Goal: Task Accomplishment & Management: Complete application form

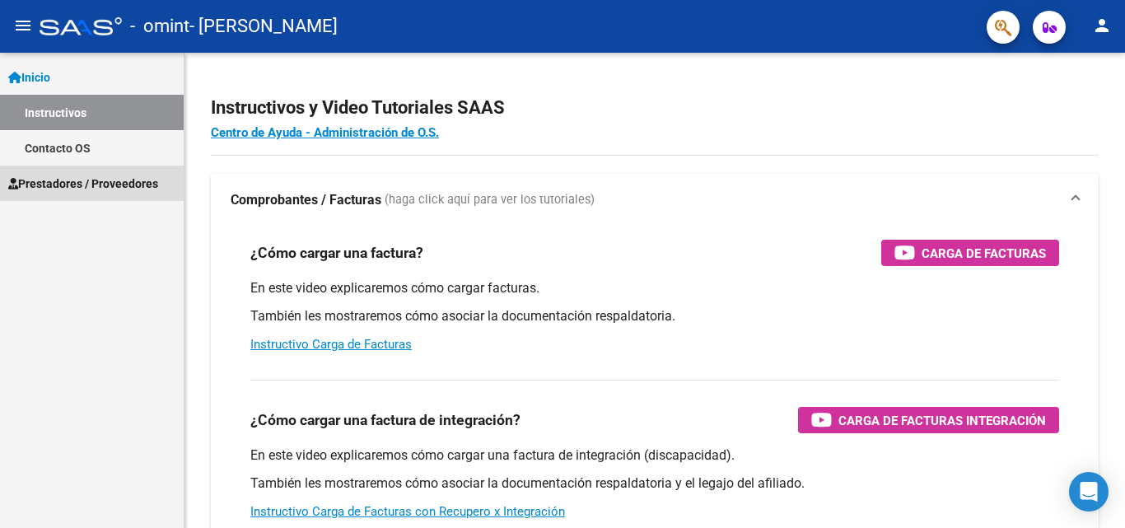
click at [85, 183] on span "Prestadores / Proveedores" at bounding box center [83, 184] width 150 height 18
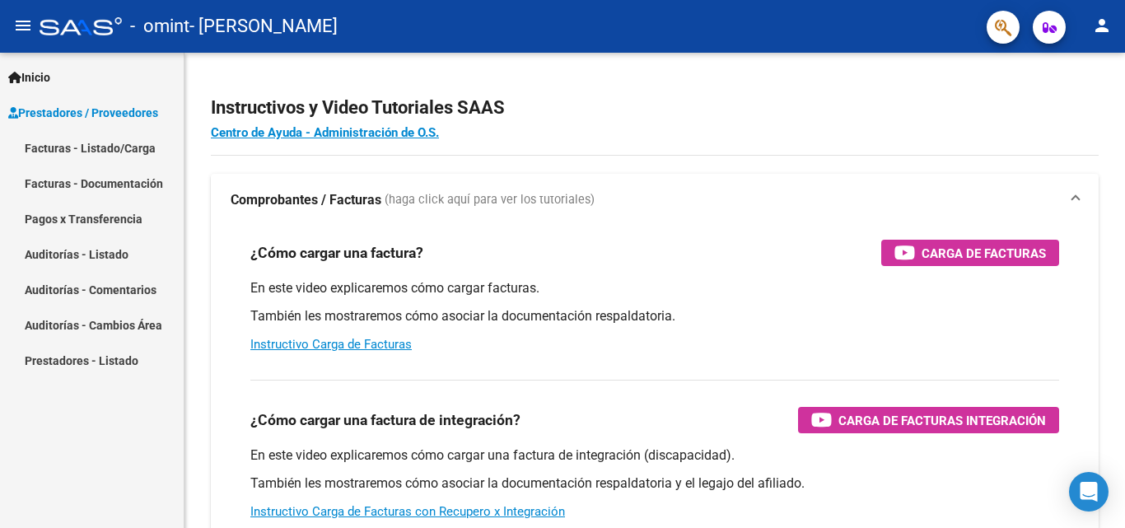
click at [122, 143] on link "Facturas - Listado/Carga" at bounding box center [92, 147] width 184 height 35
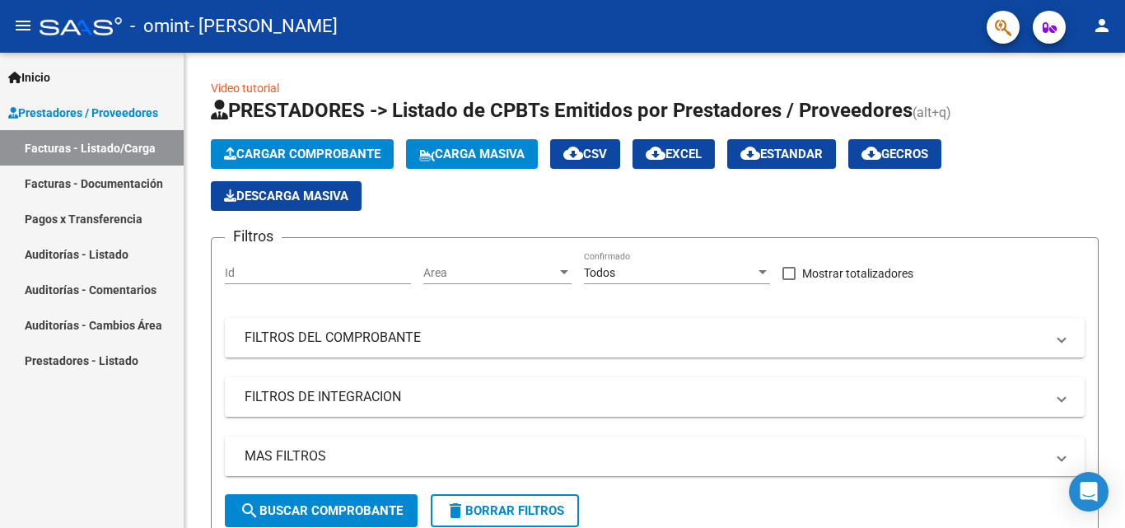
click at [116, 183] on link "Facturas - Documentación" at bounding box center [92, 183] width 184 height 35
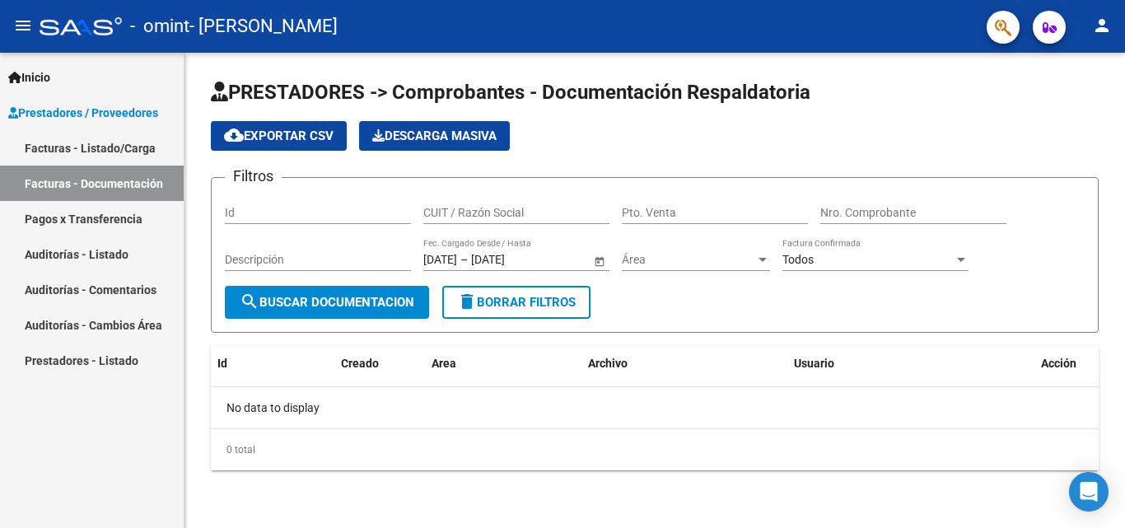
click at [348, 293] on button "search Buscar Documentacion" at bounding box center [327, 302] width 204 height 33
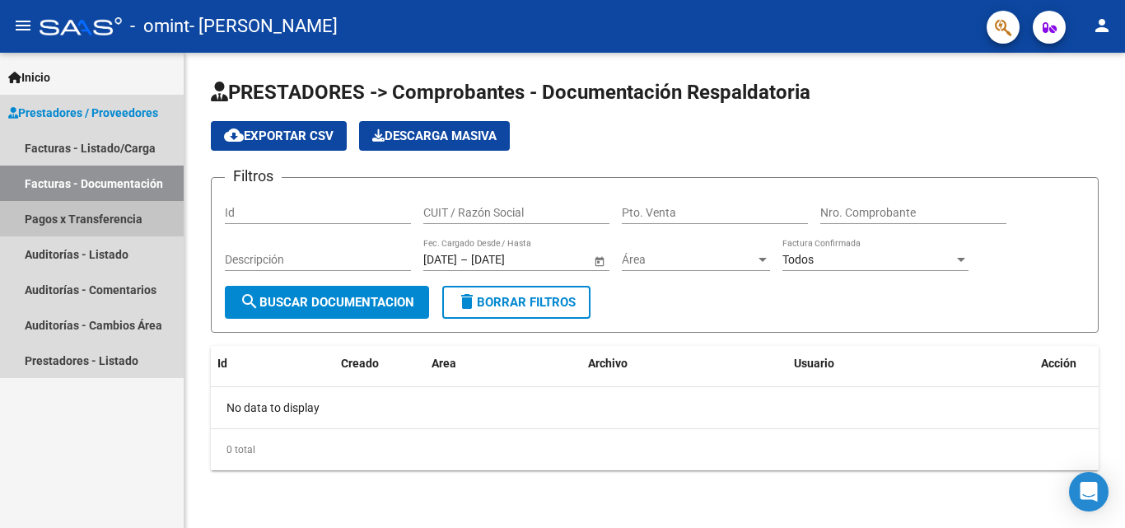
click at [119, 213] on link "Pagos x Transferencia" at bounding box center [92, 218] width 184 height 35
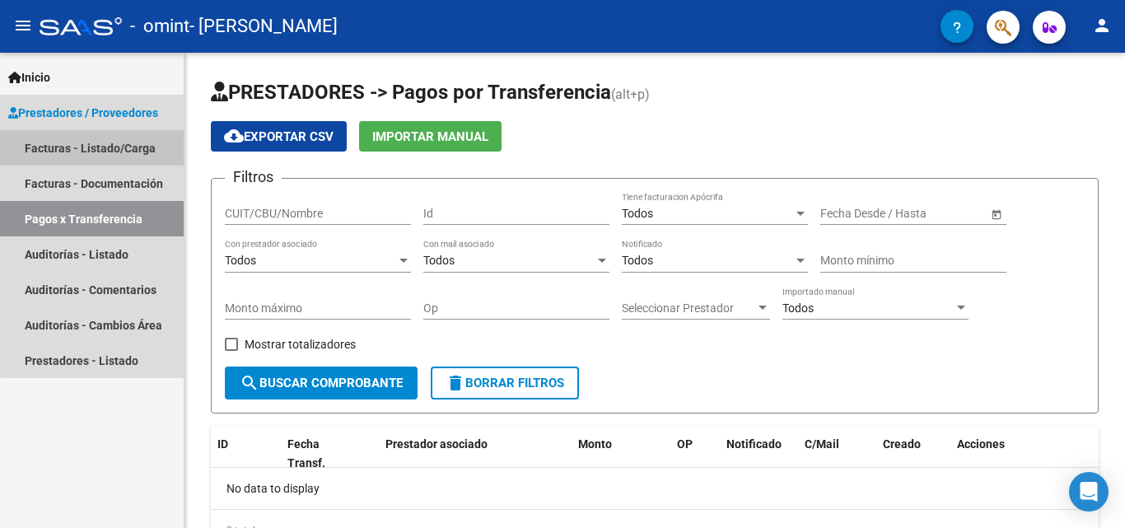
click at [117, 149] on link "Facturas - Listado/Carga" at bounding box center [92, 147] width 184 height 35
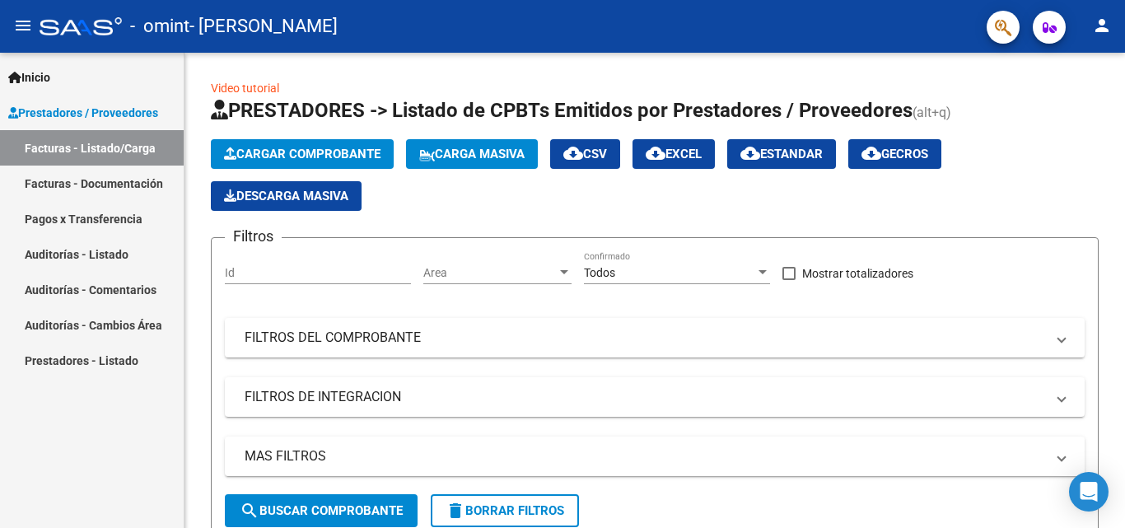
click at [124, 285] on link "Auditorías - Comentarios" at bounding box center [92, 289] width 184 height 35
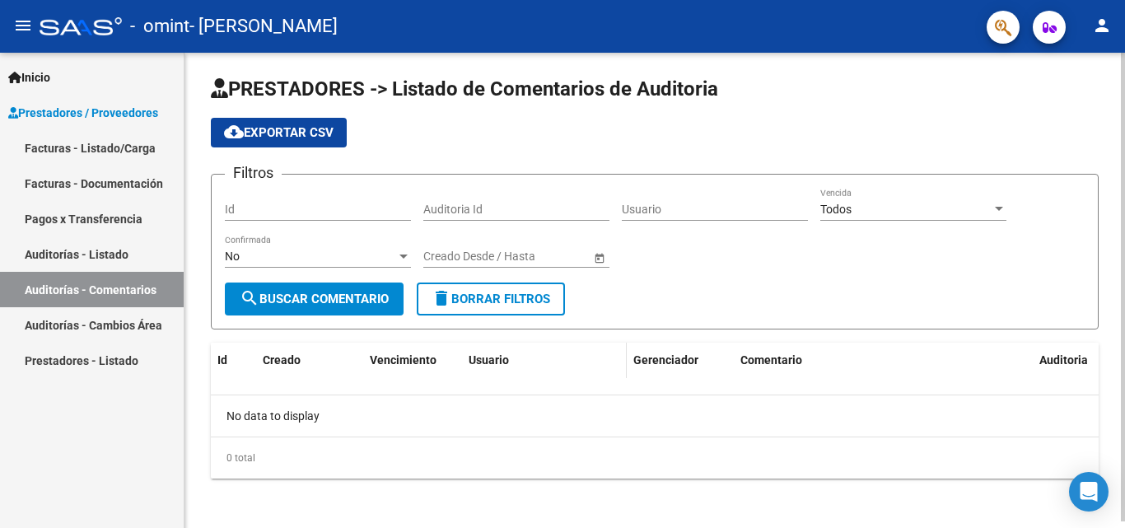
scroll to position [7, 0]
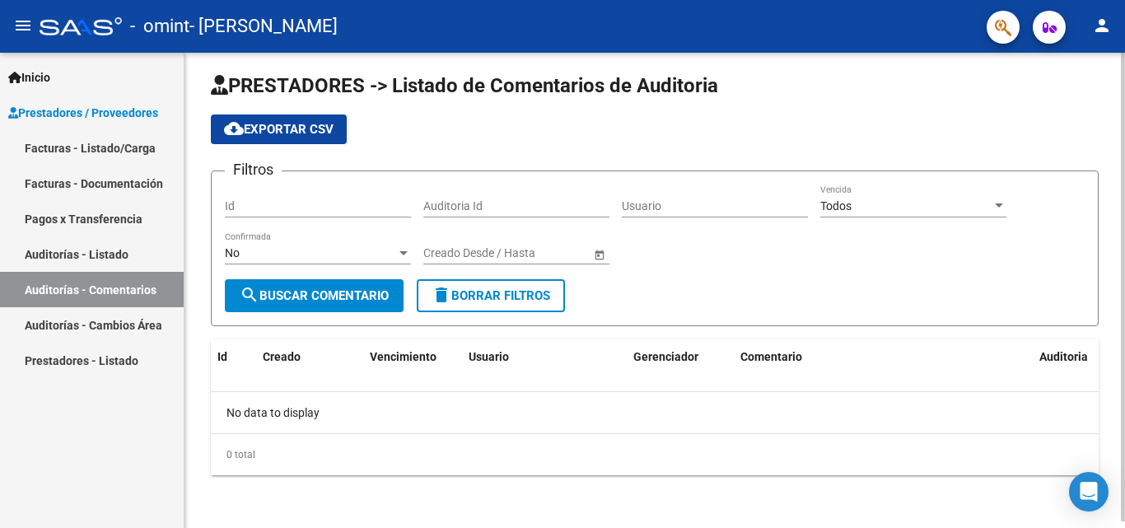
click at [339, 286] on button "search Buscar Comentario" at bounding box center [314, 295] width 179 height 33
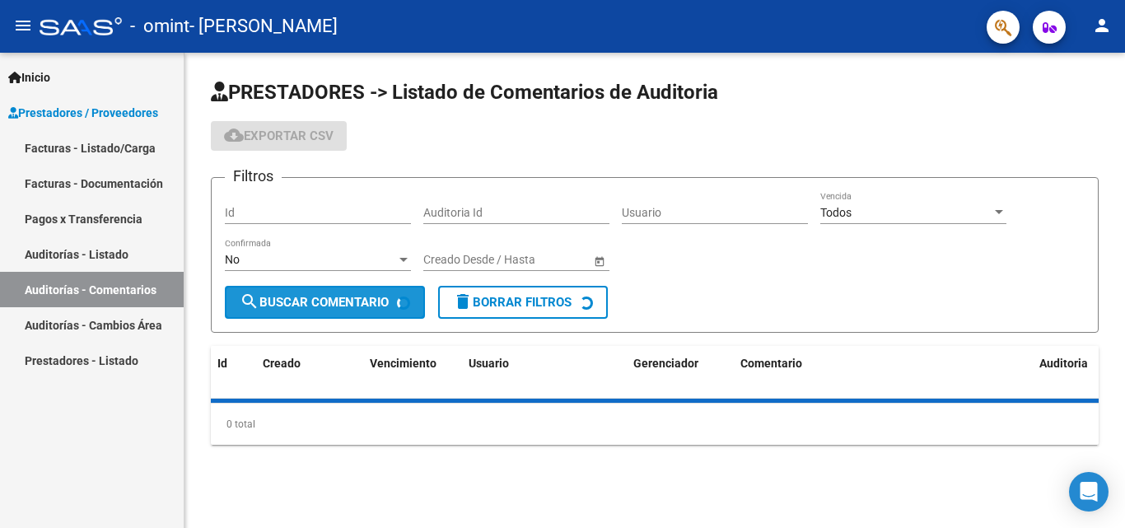
scroll to position [0, 0]
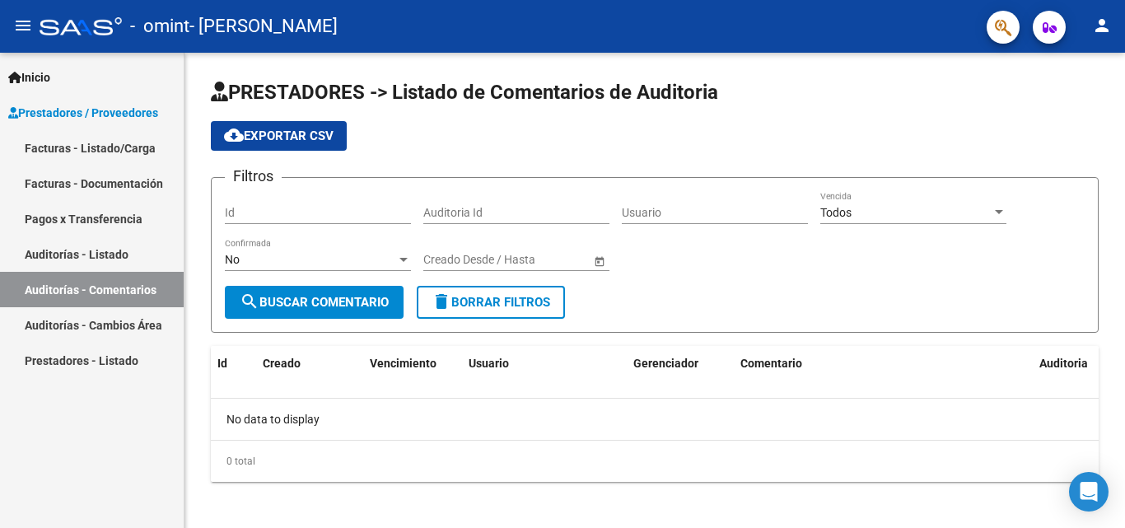
click at [119, 319] on link "Auditorías - Cambios Área" at bounding box center [92, 324] width 184 height 35
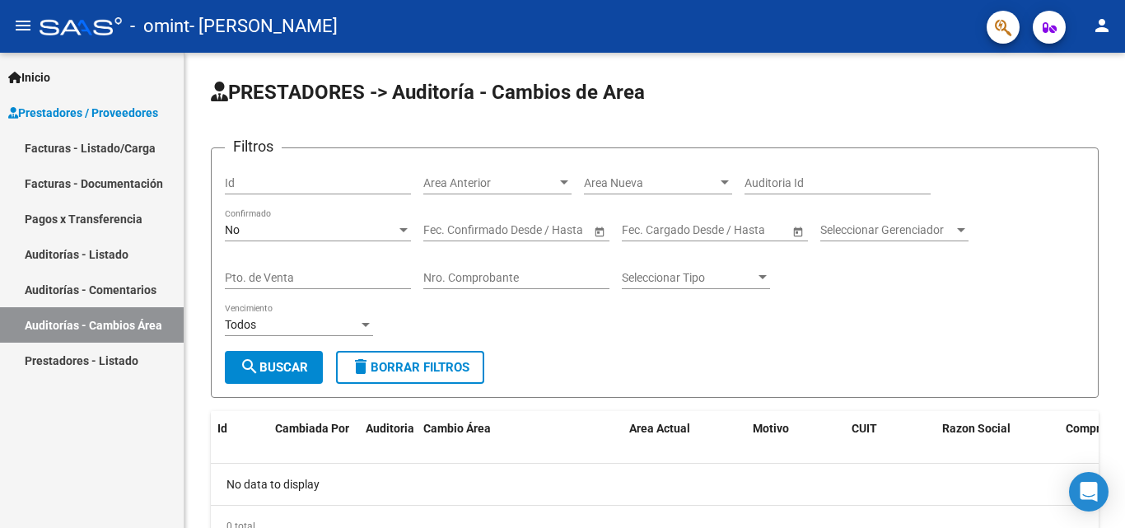
click at [93, 360] on link "Prestadores - Listado" at bounding box center [92, 360] width 184 height 35
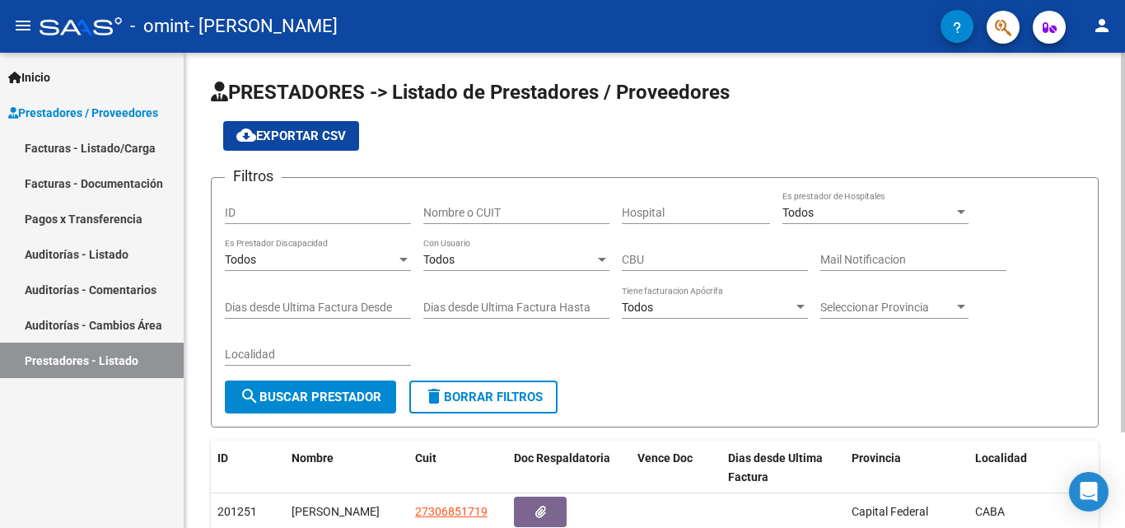
scroll to position [119, 0]
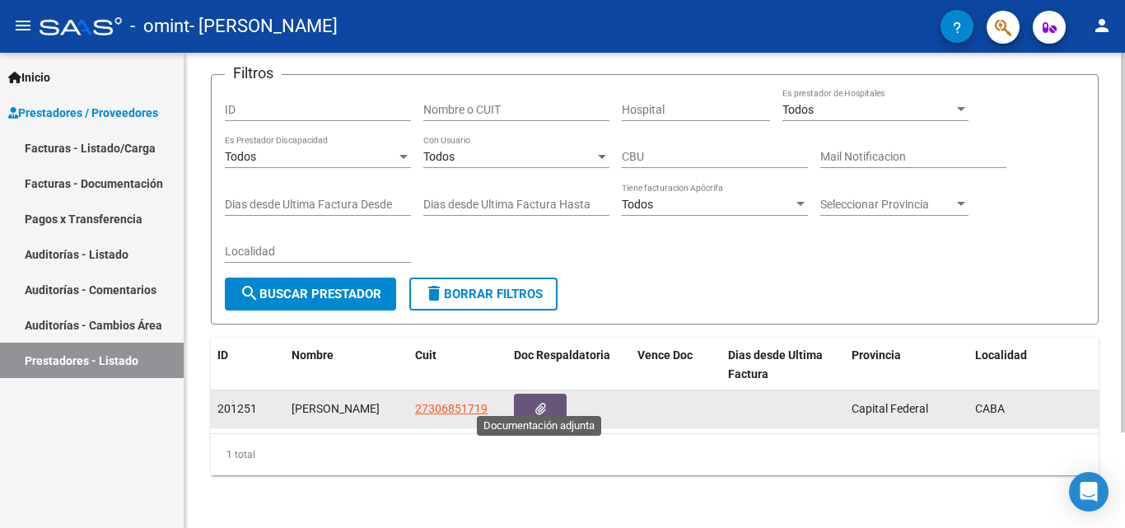
click at [532, 394] on button "button" at bounding box center [540, 409] width 53 height 30
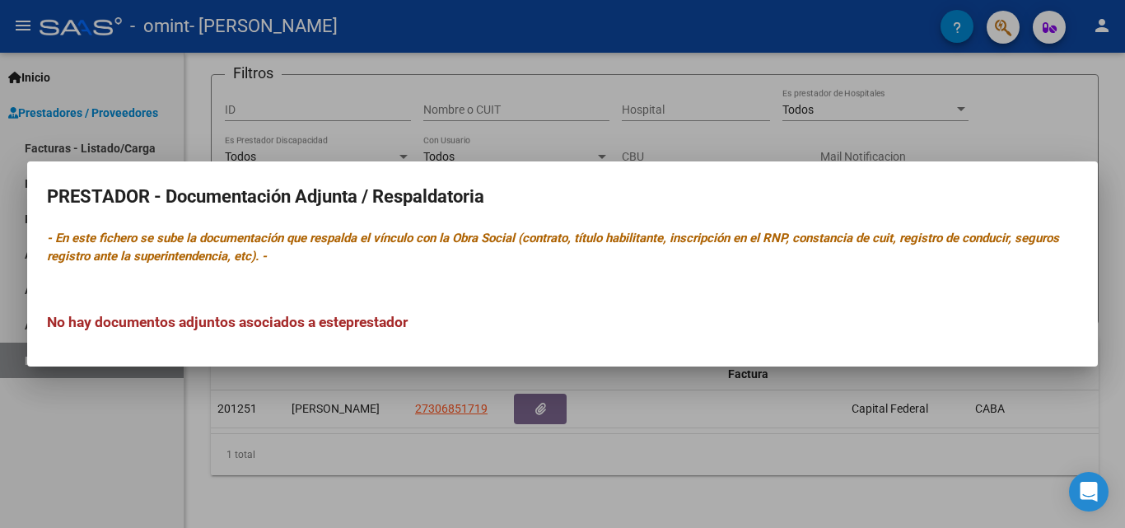
click at [1052, 390] on div at bounding box center [562, 264] width 1125 height 528
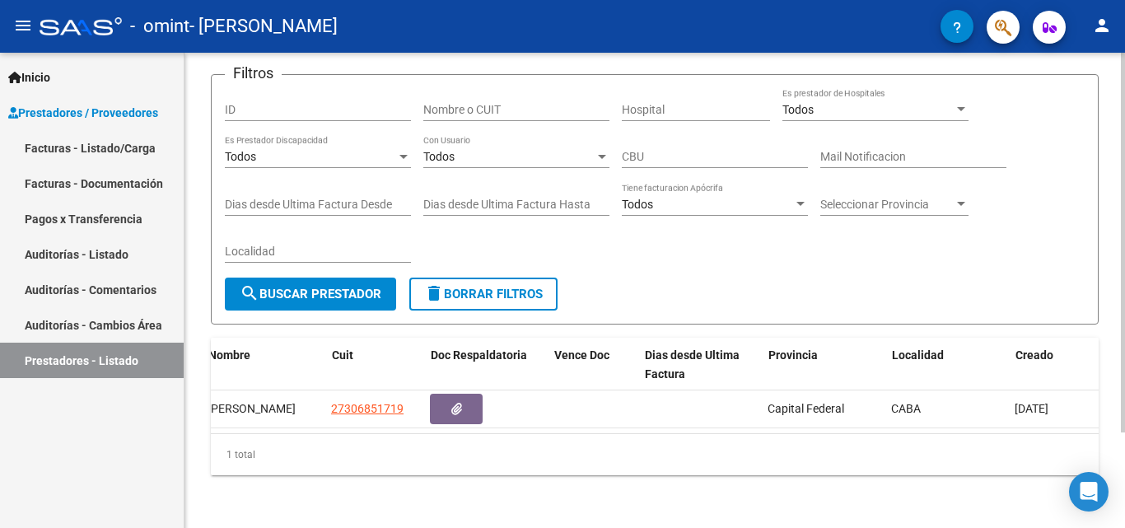
scroll to position [0, 0]
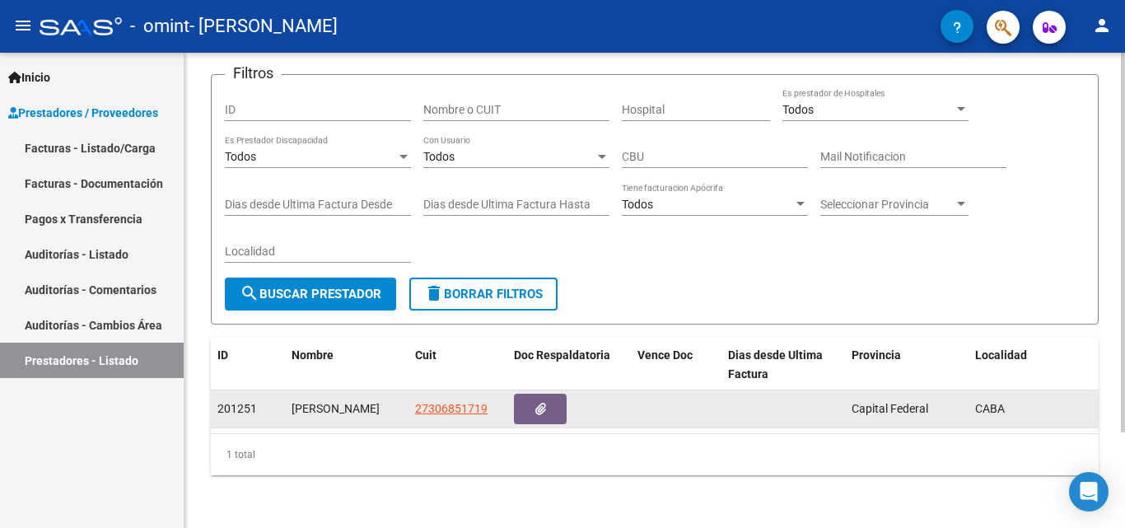
click at [328, 400] on div "[PERSON_NAME]" at bounding box center [347, 409] width 110 height 19
click at [548, 394] on button "button" at bounding box center [540, 409] width 53 height 30
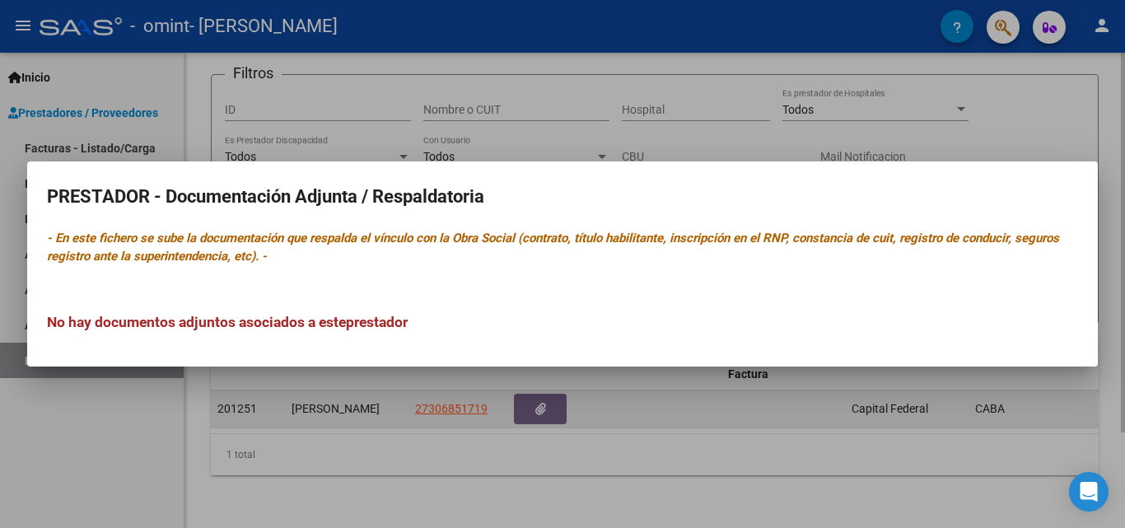
click at [548, 388] on div at bounding box center [562, 264] width 1125 height 528
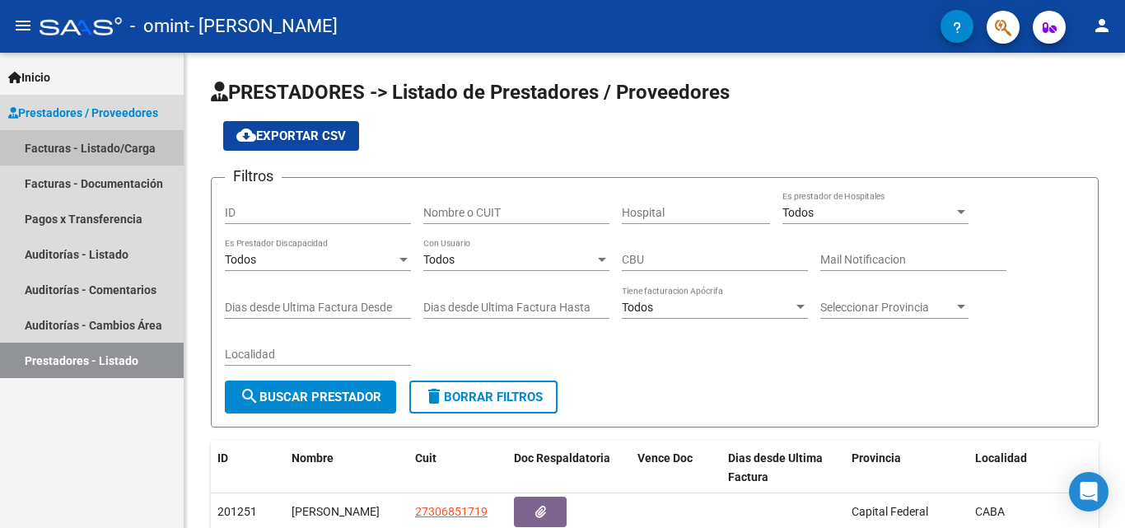
click at [96, 144] on link "Facturas - Listado/Carga" at bounding box center [92, 147] width 184 height 35
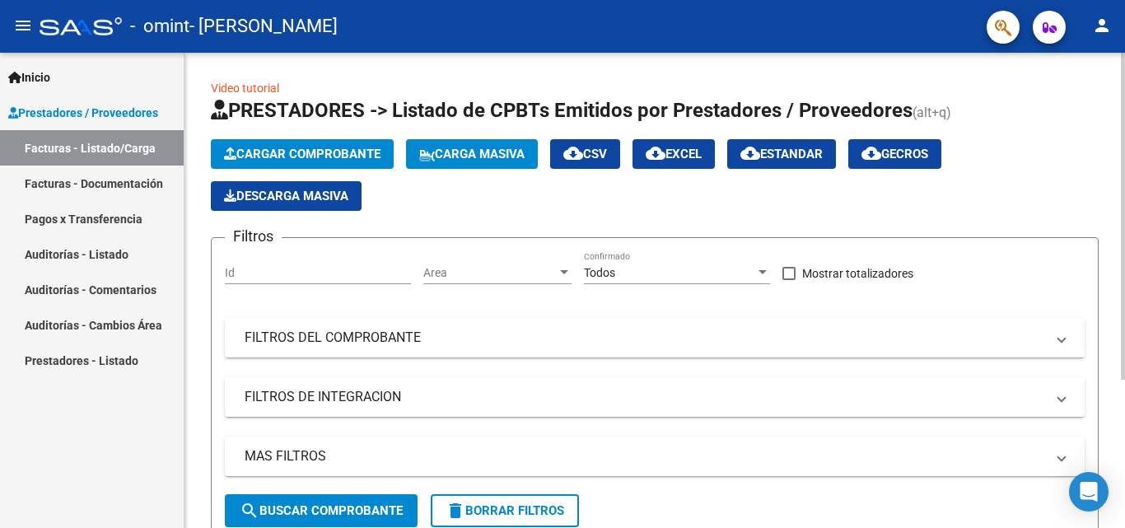
click at [246, 87] on link "Video tutorial" at bounding box center [245, 88] width 68 height 13
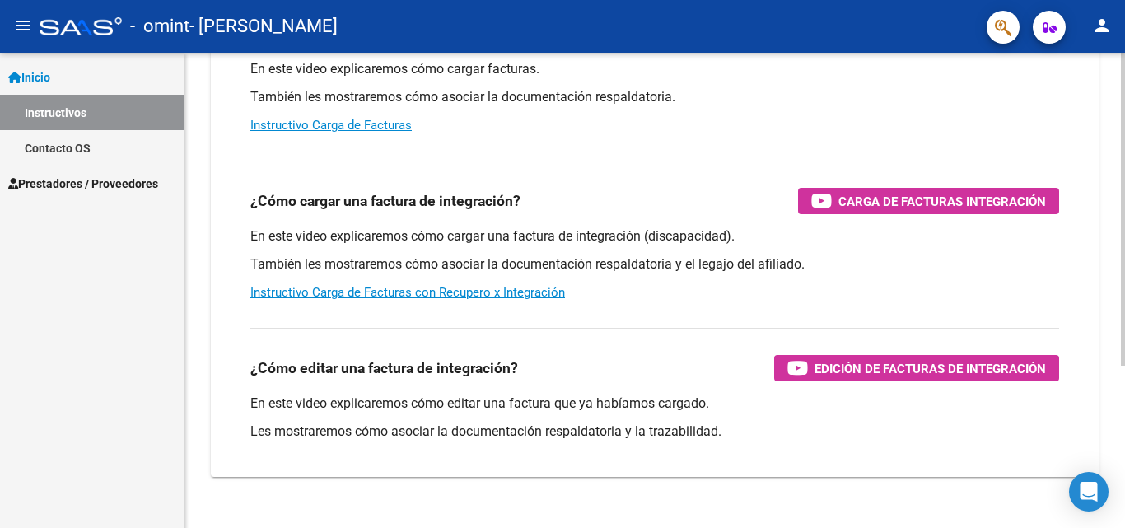
scroll to position [247, 0]
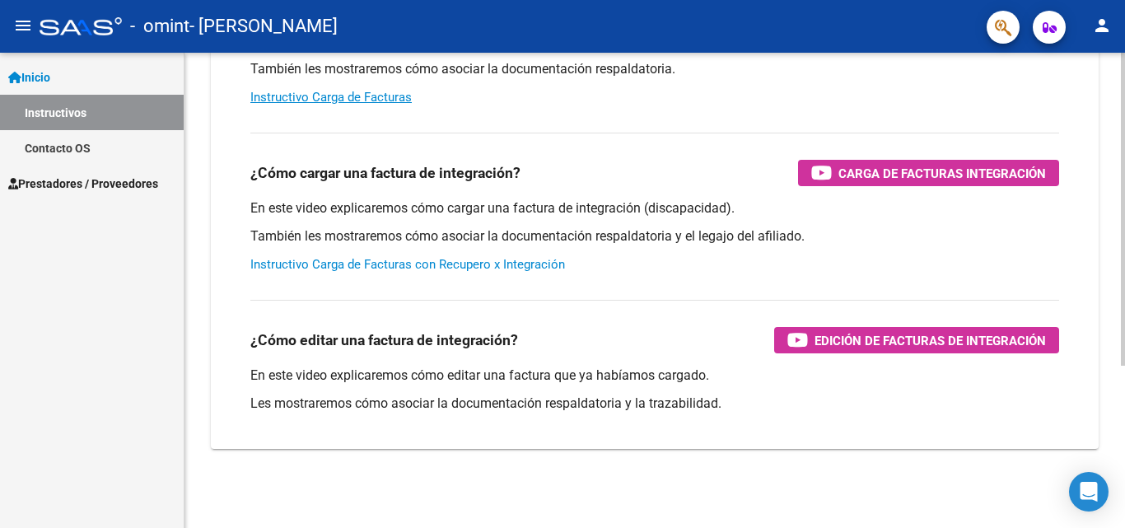
click at [448, 264] on link "Instructivo Carga de Facturas con Recupero x Integración" at bounding box center [407, 264] width 315 height 15
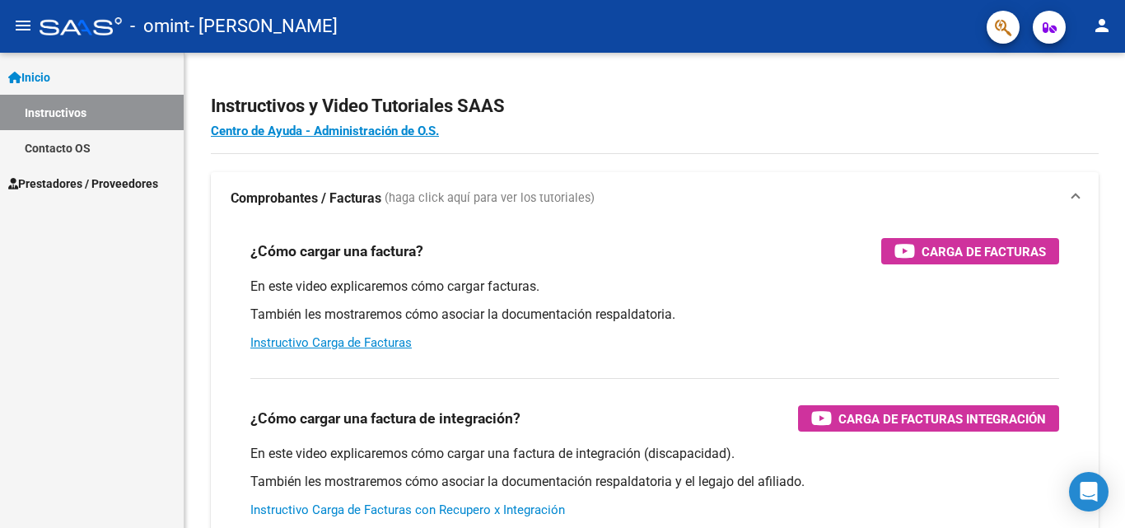
scroll to position [0, 0]
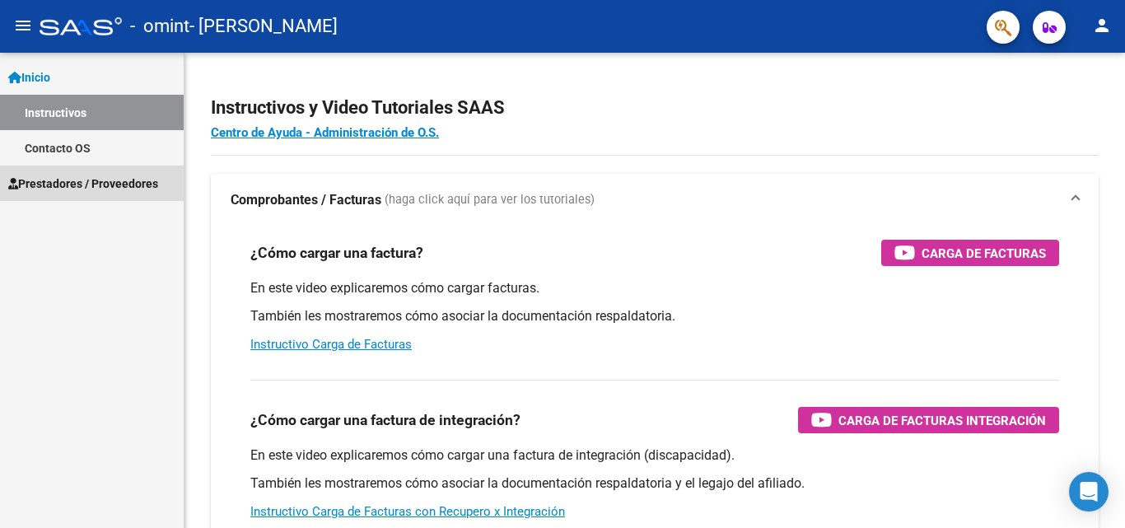
click at [68, 178] on span "Prestadores / Proveedores" at bounding box center [83, 184] width 150 height 18
click at [76, 178] on span "Prestadores / Proveedores" at bounding box center [83, 184] width 150 height 18
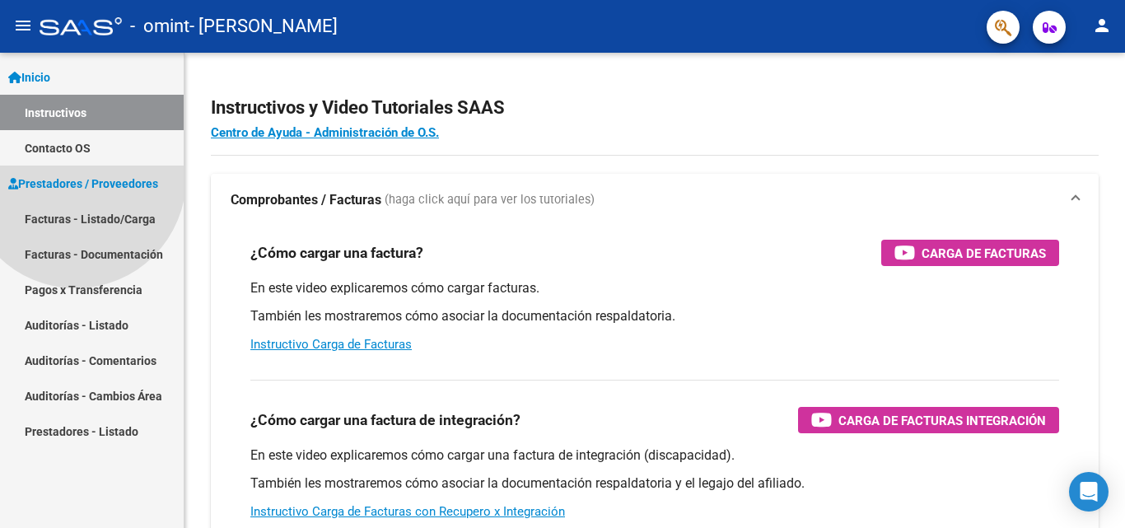
click at [76, 178] on span "Prestadores / Proveedores" at bounding box center [83, 184] width 150 height 18
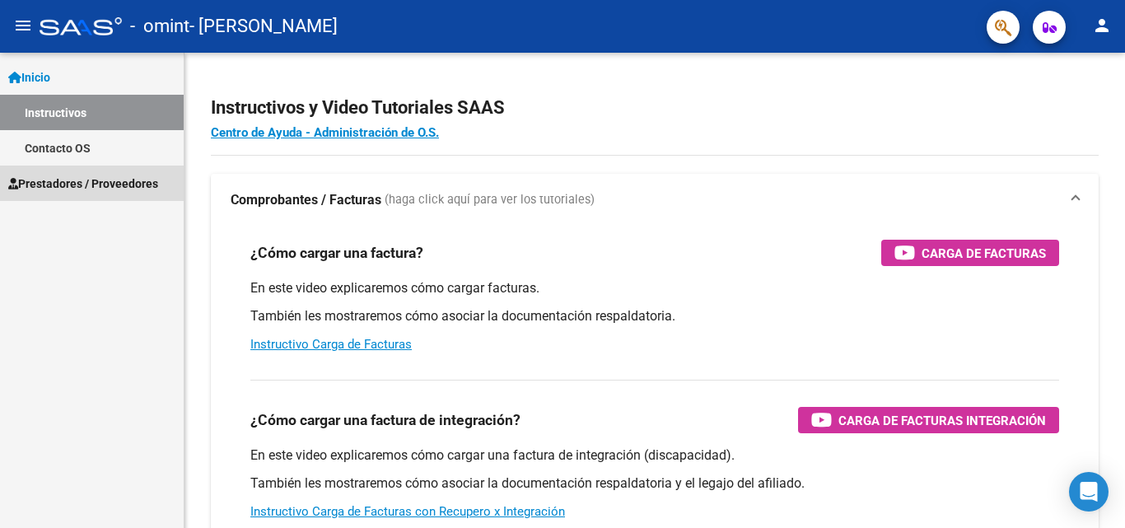
click at [96, 180] on span "Prestadores / Proveedores" at bounding box center [83, 184] width 150 height 18
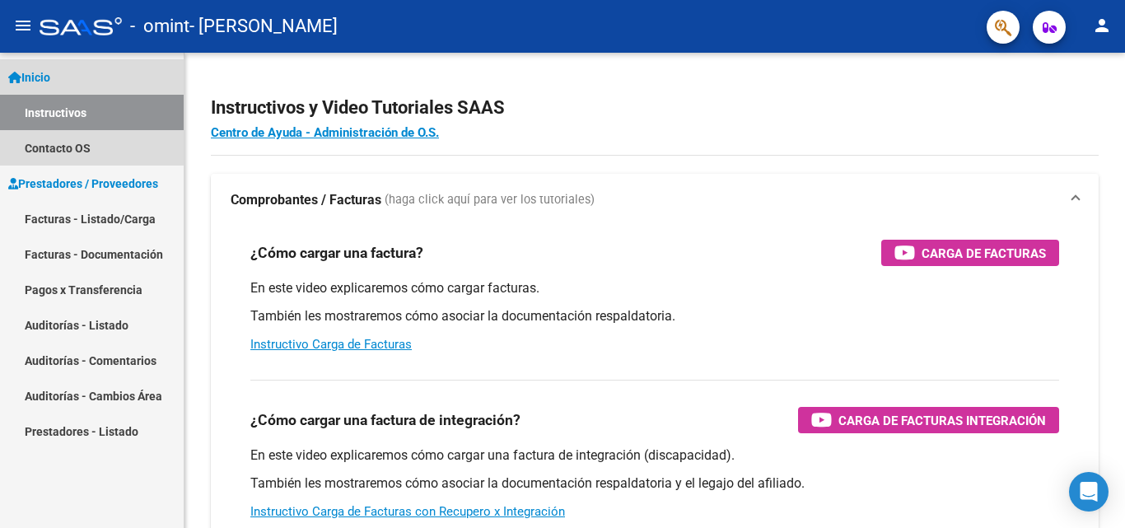
click at [45, 69] on span "Inicio" at bounding box center [29, 77] width 42 height 18
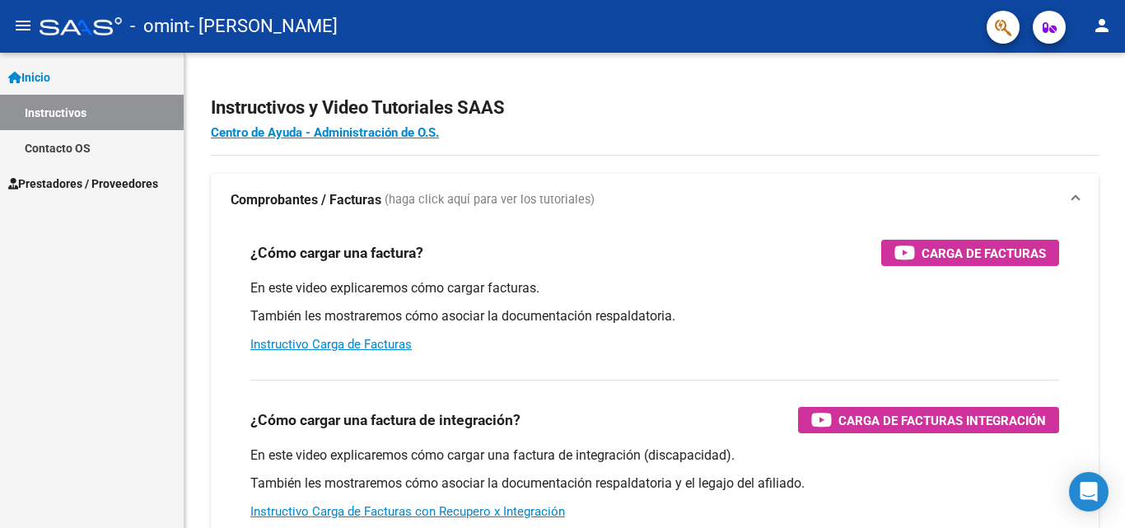
click at [45, 69] on span "Inicio" at bounding box center [29, 77] width 42 height 18
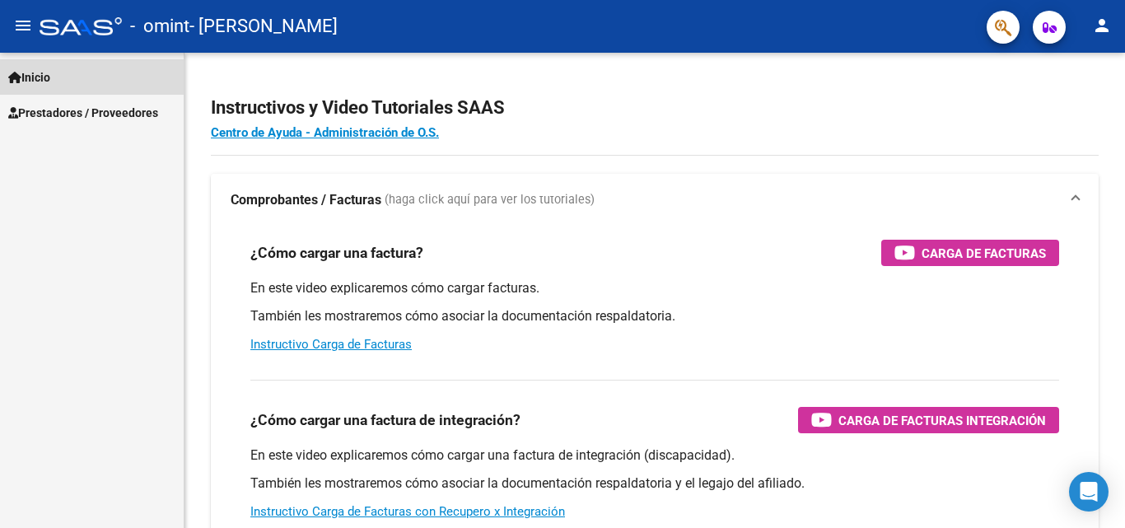
click at [45, 69] on span "Inicio" at bounding box center [29, 77] width 42 height 18
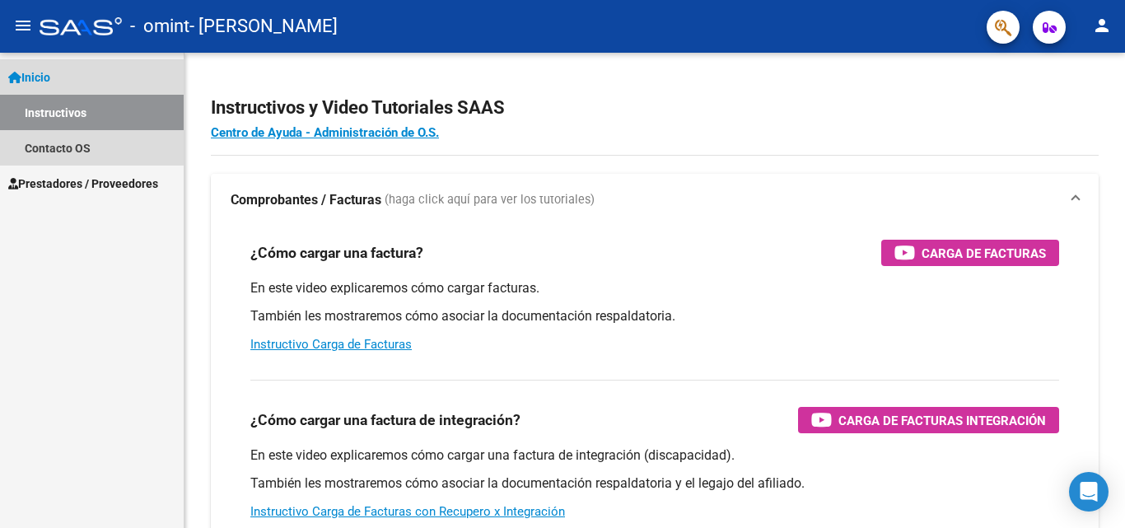
click at [45, 69] on span "Inicio" at bounding box center [29, 77] width 42 height 18
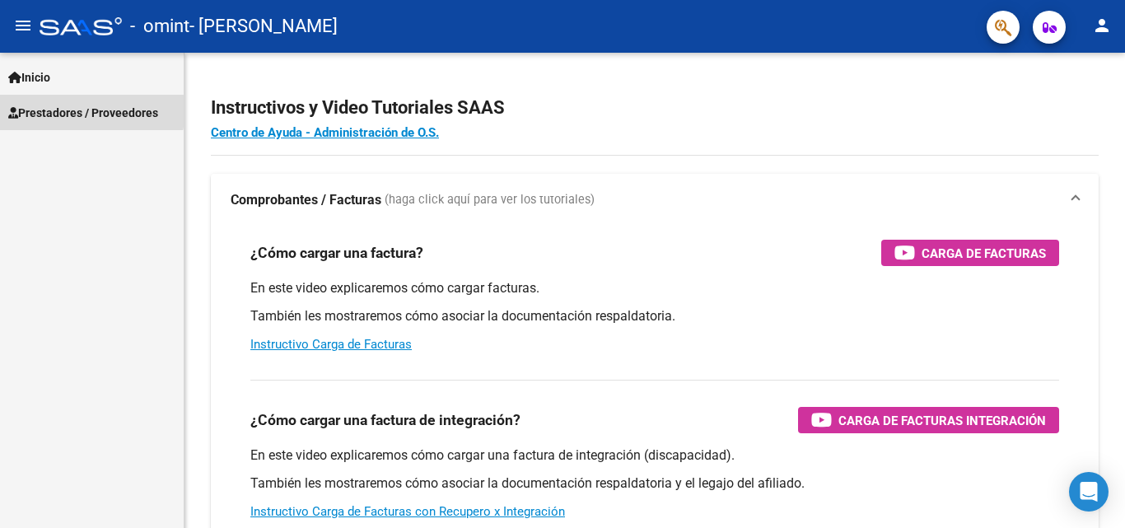
click at [54, 107] on span "Prestadores / Proveedores" at bounding box center [83, 113] width 150 height 18
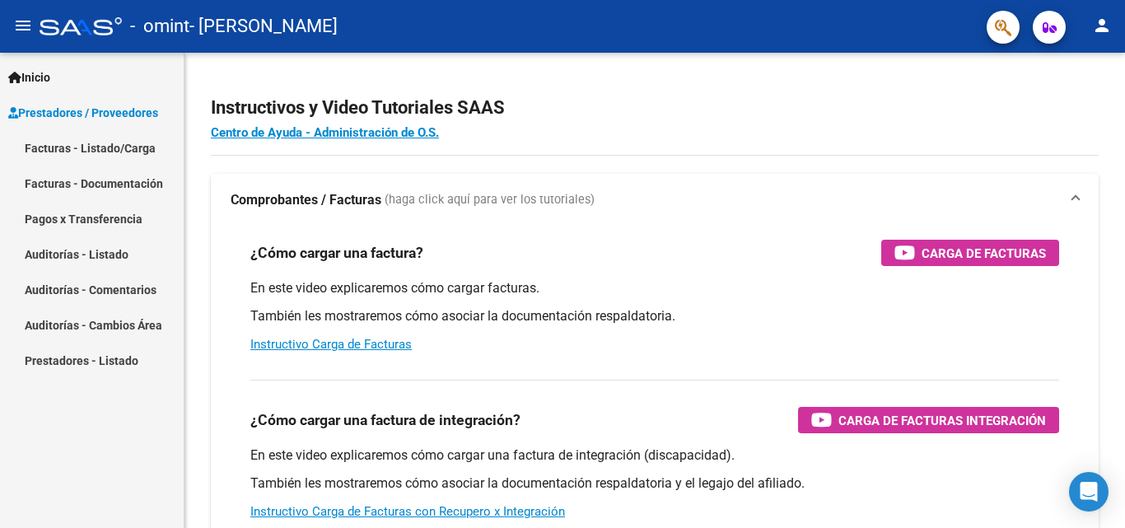
click at [56, 144] on link "Facturas - Listado/Carga" at bounding box center [92, 147] width 184 height 35
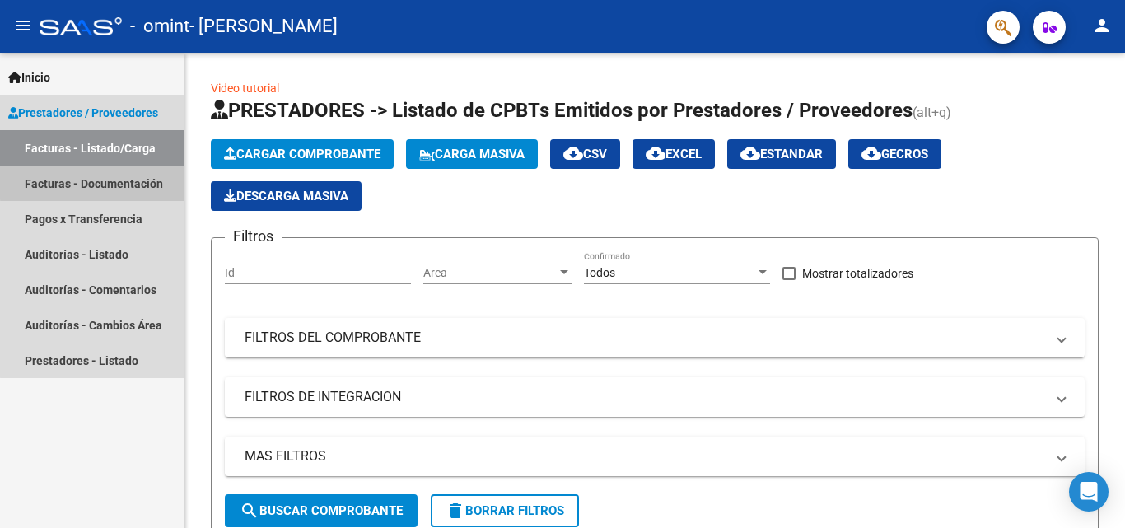
click at [130, 180] on link "Facturas - Documentación" at bounding box center [92, 183] width 184 height 35
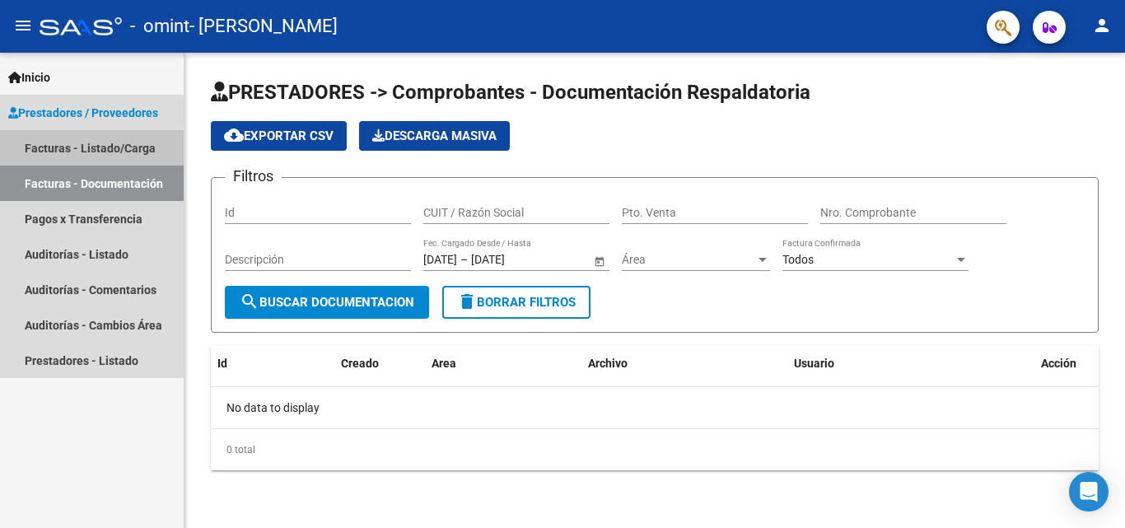
click at [113, 147] on link "Facturas - Listado/Carga" at bounding box center [92, 147] width 184 height 35
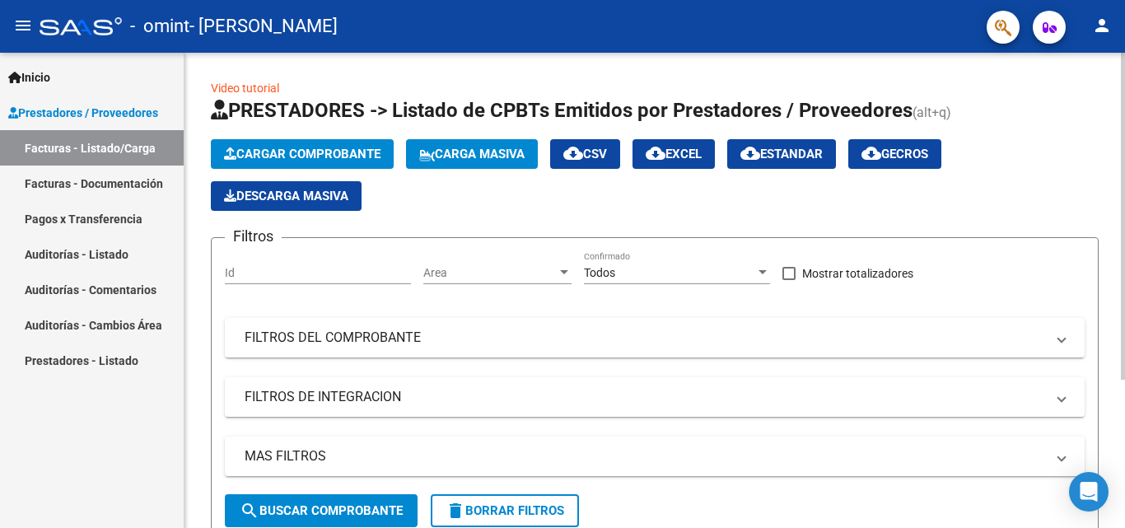
click at [302, 147] on span "Cargar Comprobante" at bounding box center [302, 154] width 157 height 15
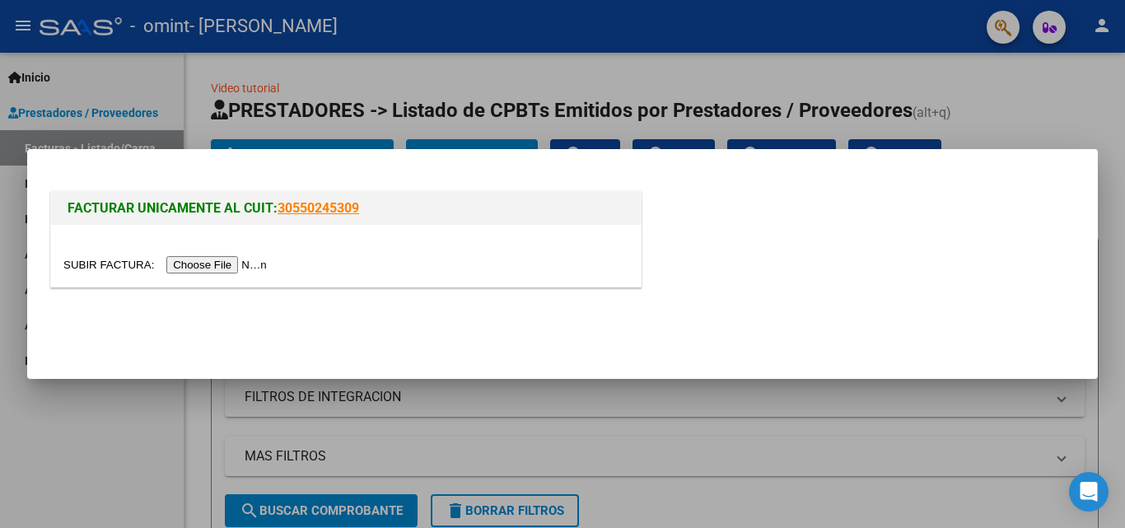
click at [226, 268] on input "file" at bounding box center [167, 264] width 208 height 17
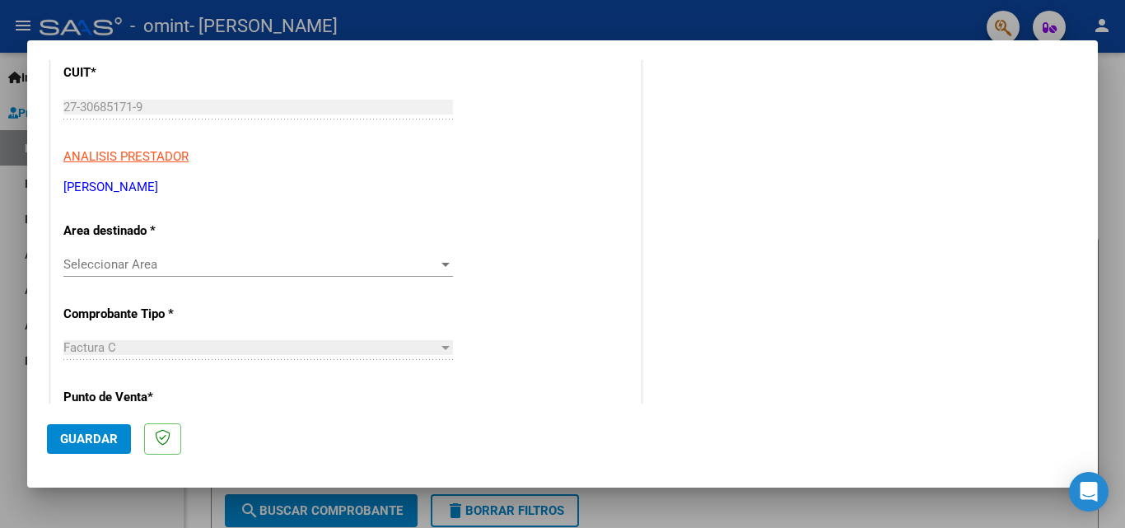
scroll to position [247, 0]
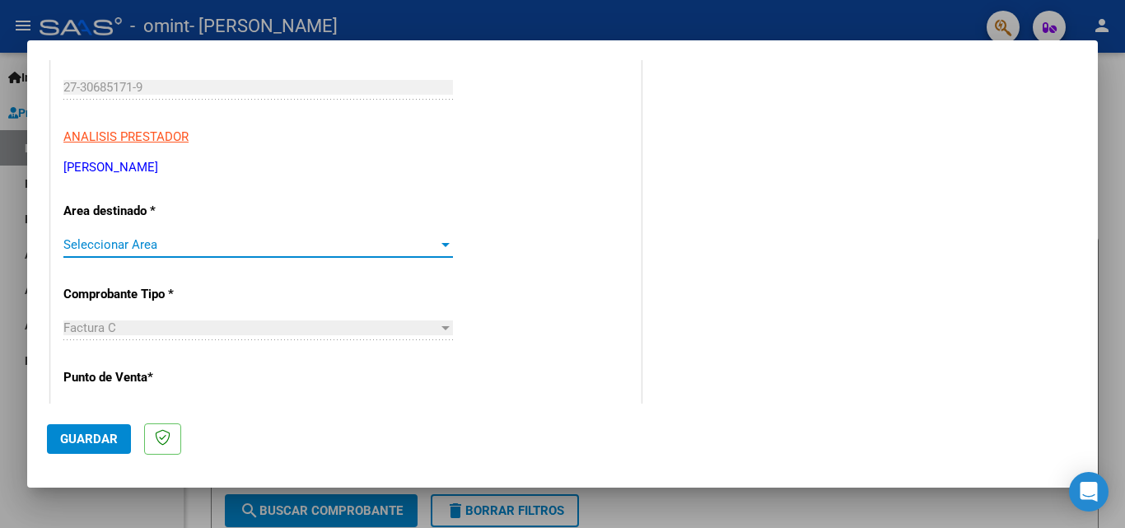
click at [442, 245] on div at bounding box center [446, 245] width 8 height 4
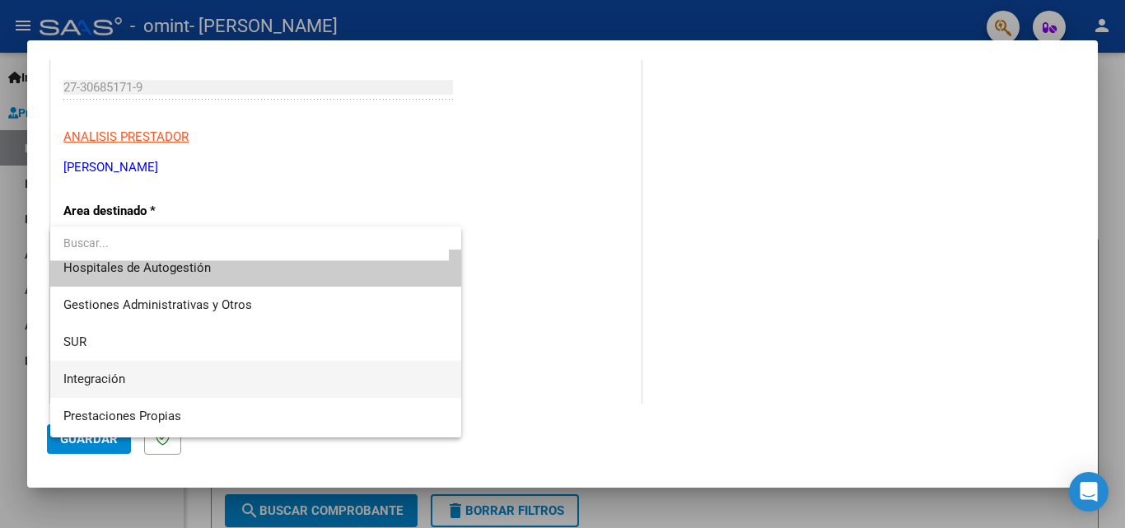
scroll to position [0, 0]
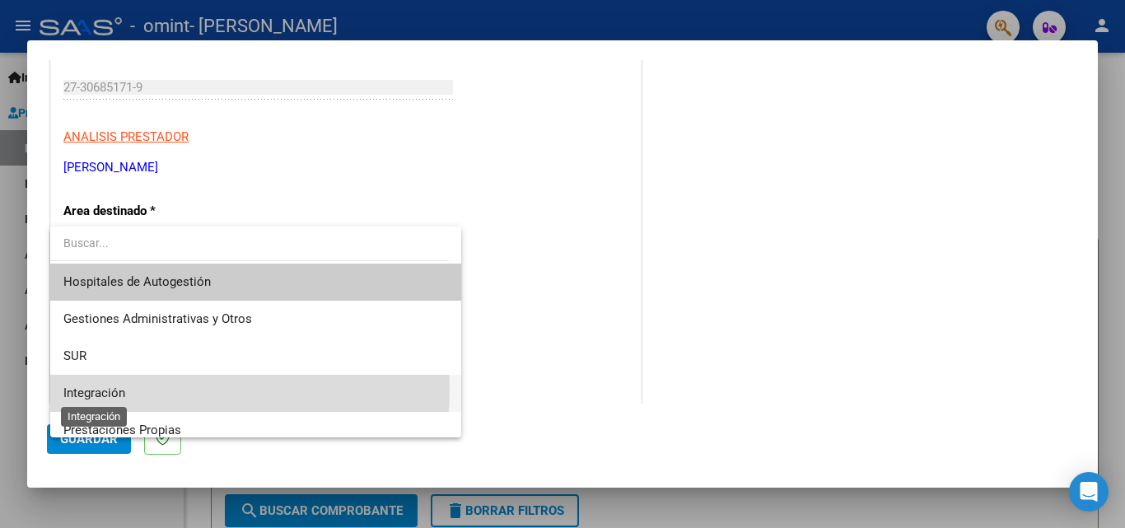
click at [122, 389] on span "Integración" at bounding box center [94, 393] width 62 height 15
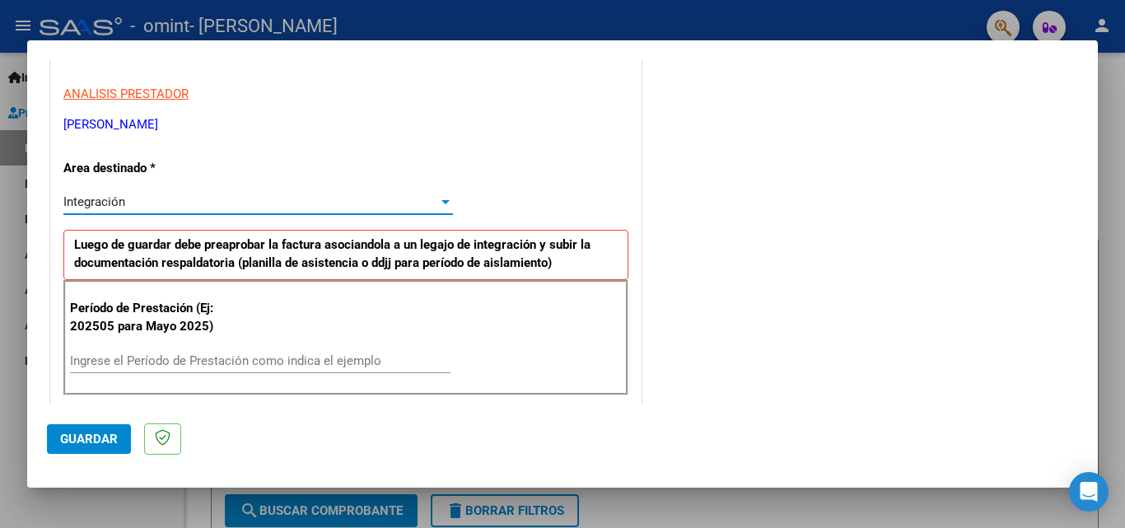
scroll to position [330, 0]
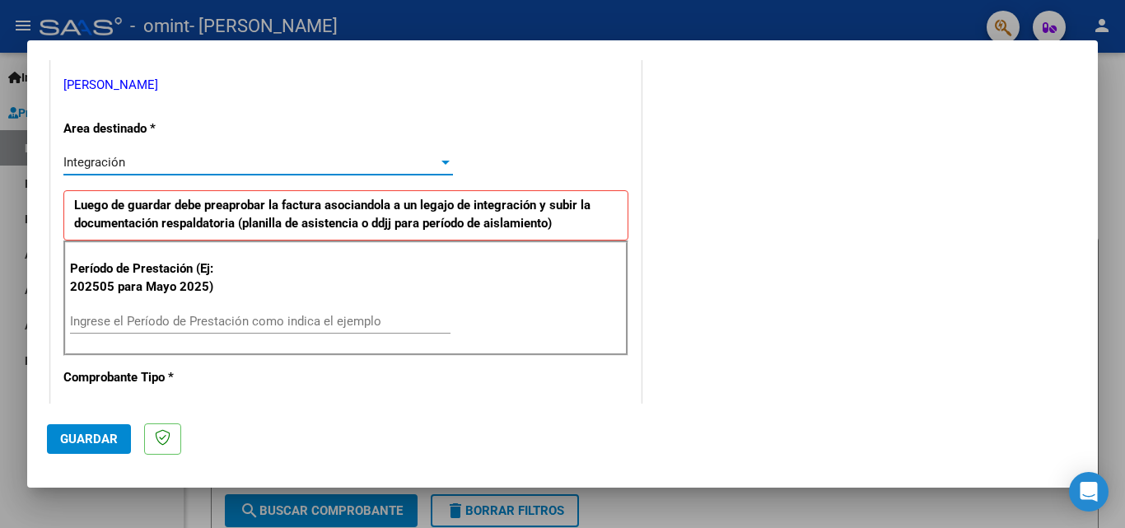
click at [199, 322] on input "Ingrese el Período de Prestación como indica el ejemplo" at bounding box center [260, 321] width 381 height 15
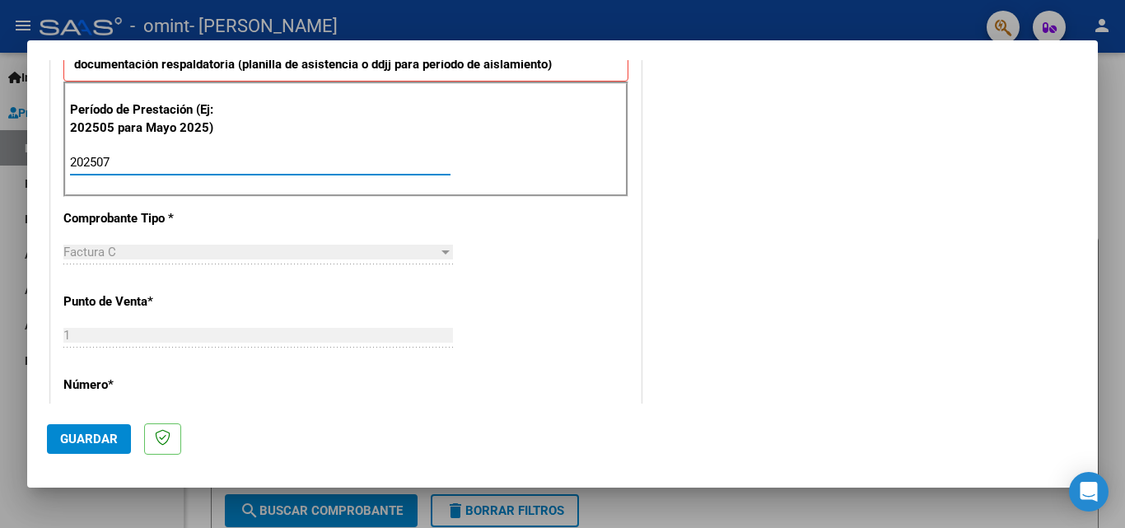
scroll to position [577, 0]
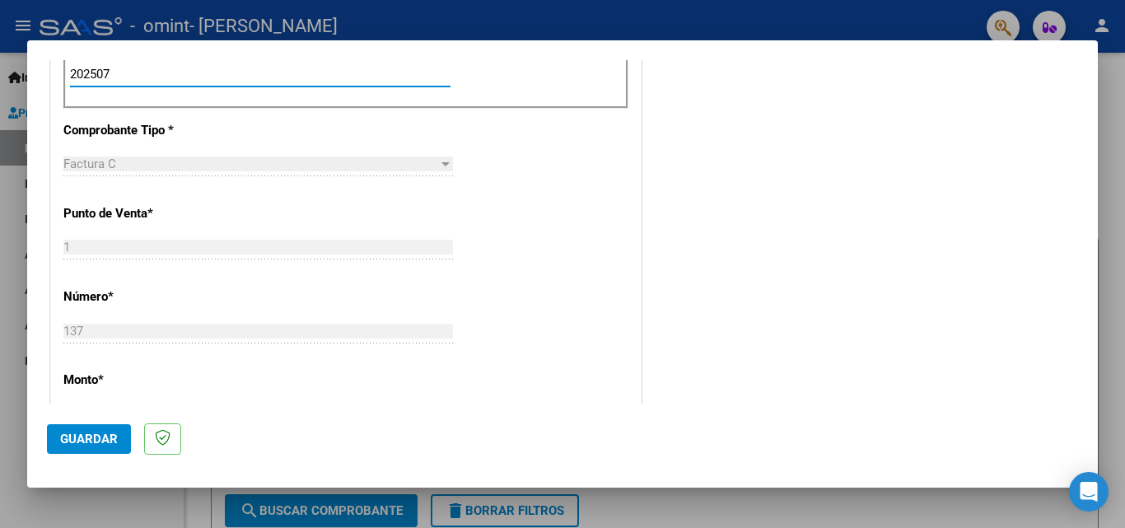
type input "202507"
click at [309, 170] on div "Factura C" at bounding box center [250, 164] width 375 height 15
click at [335, 159] on div "Factura C" at bounding box center [250, 164] width 375 height 15
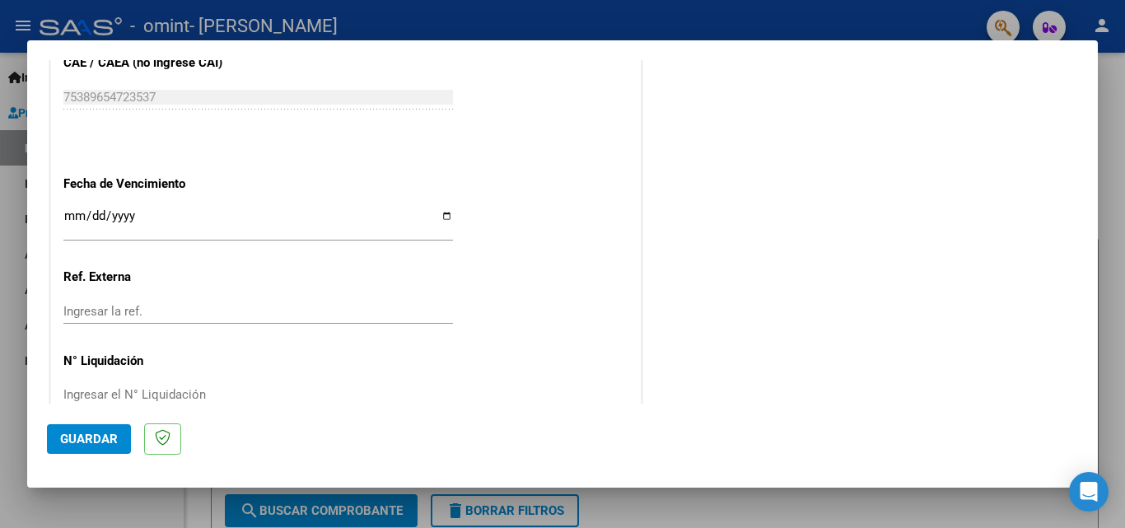
scroll to position [1107, 0]
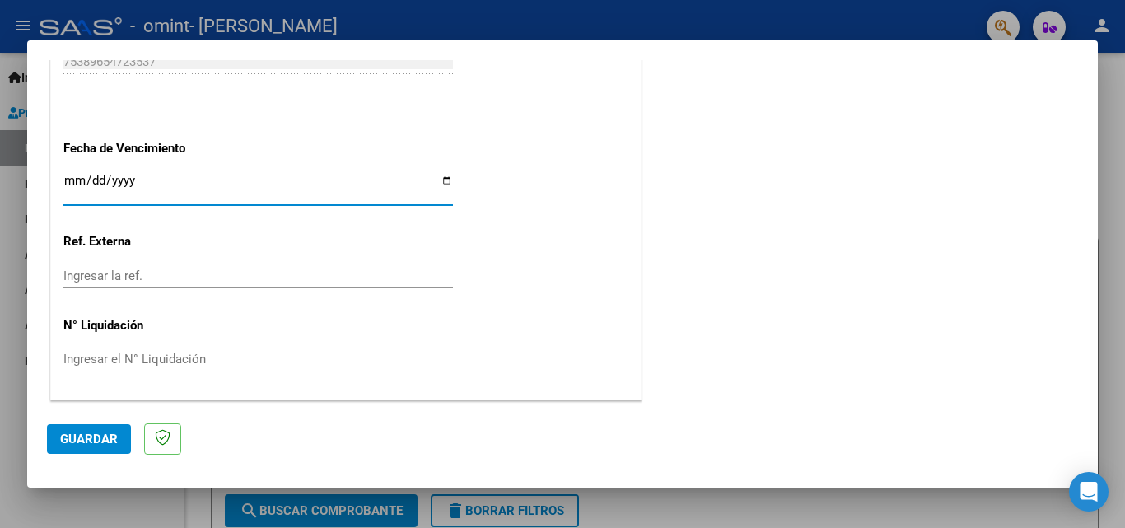
click at [81, 178] on input "Ingresar la fecha" at bounding box center [258, 187] width 390 height 26
type input "[DATE]"
click at [161, 282] on input "Ingresar la ref." at bounding box center [258, 276] width 390 height 15
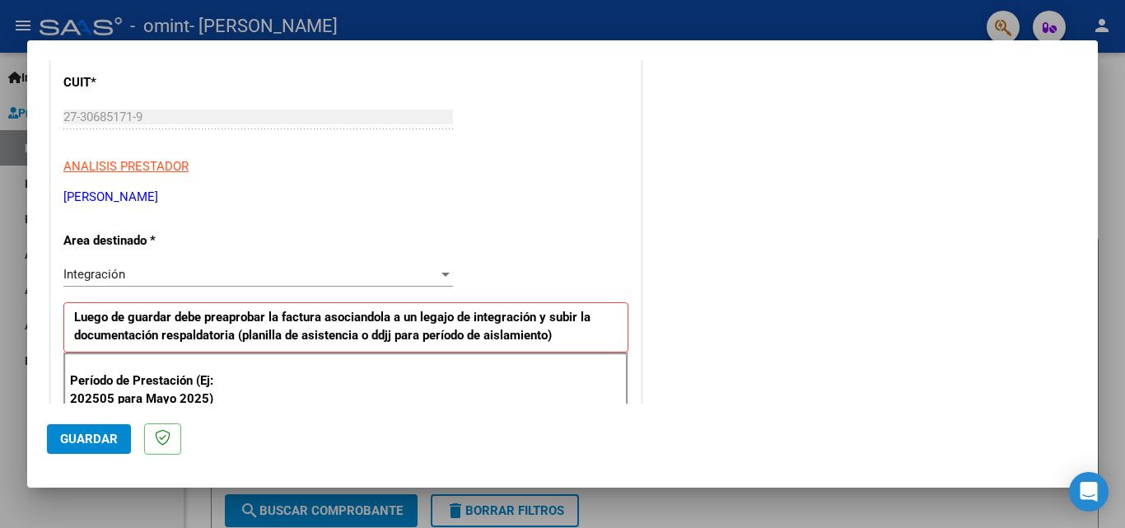
scroll to position [200, 0]
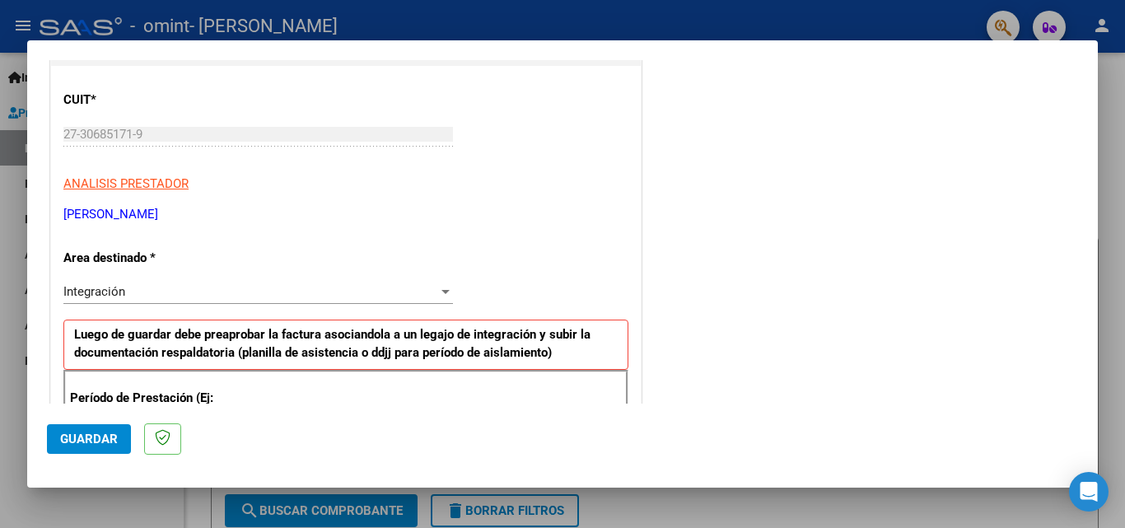
click at [428, 288] on div "Integración" at bounding box center [250, 291] width 375 height 15
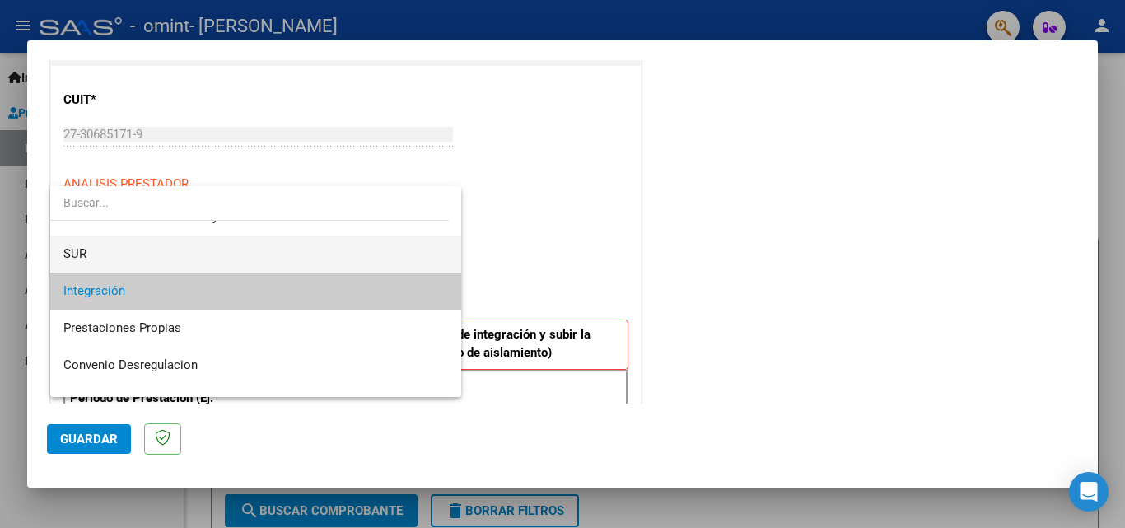
scroll to position [123, 0]
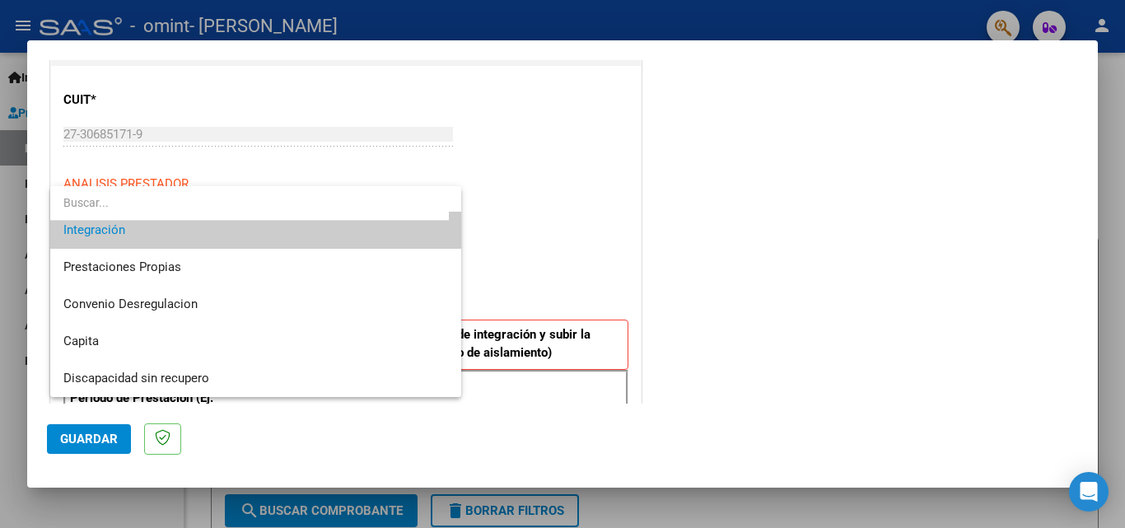
click at [232, 234] on span "Integración" at bounding box center [255, 230] width 385 height 37
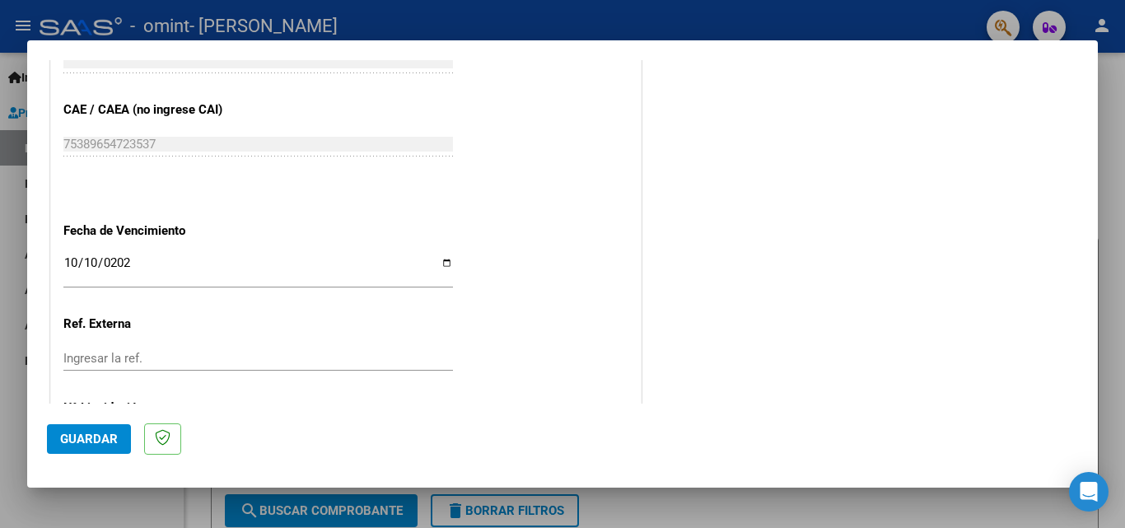
scroll to position [1107, 0]
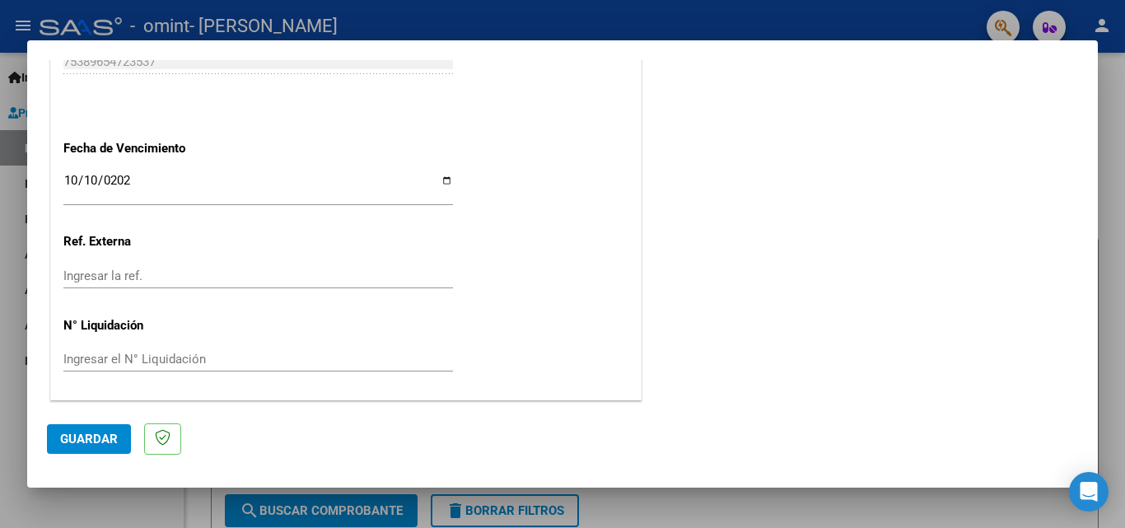
click at [152, 175] on input "[DATE]" at bounding box center [258, 187] width 390 height 26
click at [95, 175] on input "Ingresar la fecha" at bounding box center [258, 187] width 390 height 26
click at [132, 176] on input "Ingresar la fecha" at bounding box center [258, 187] width 390 height 26
click at [144, 175] on input "Ingresar la fecha" at bounding box center [258, 187] width 390 height 26
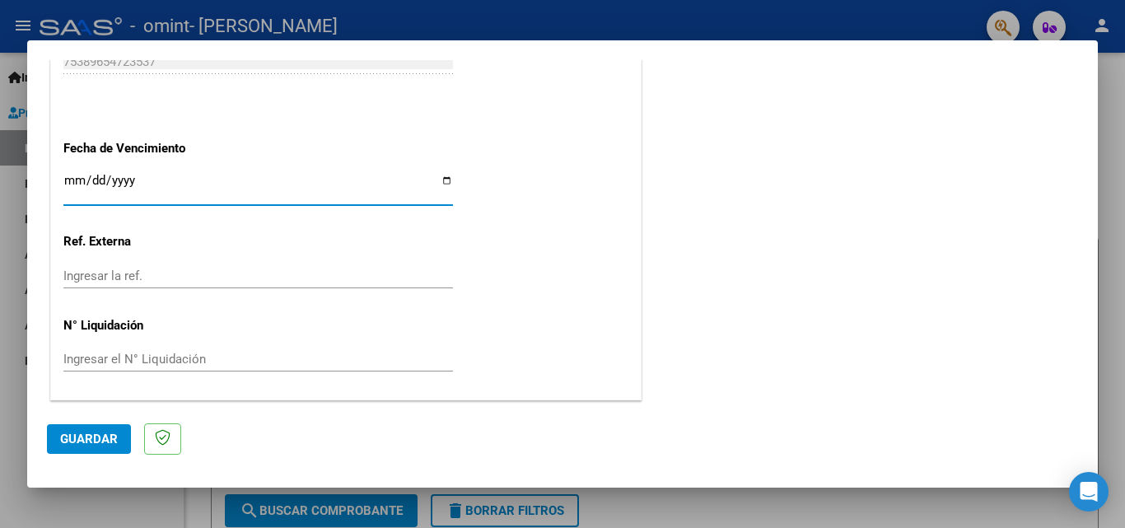
click at [89, 437] on span "Guardar" at bounding box center [89, 439] width 58 height 15
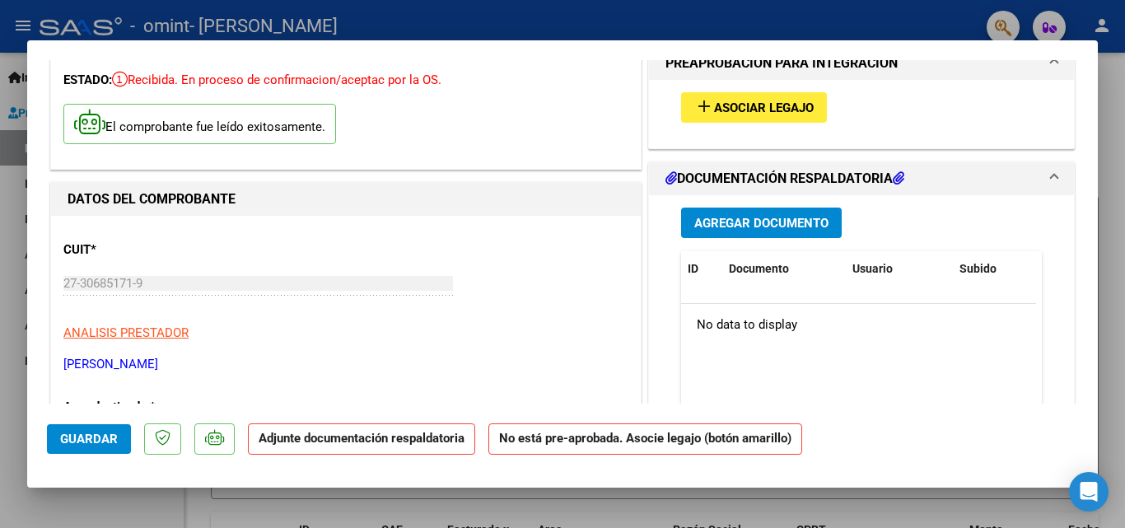
scroll to position [0, 0]
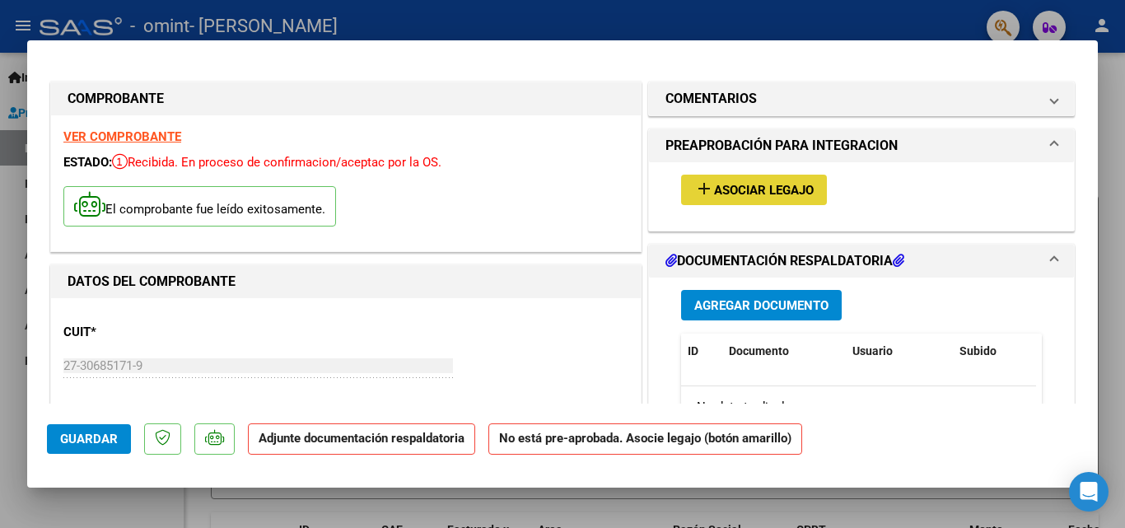
click at [714, 185] on span "Asociar Legajo" at bounding box center [764, 190] width 100 height 15
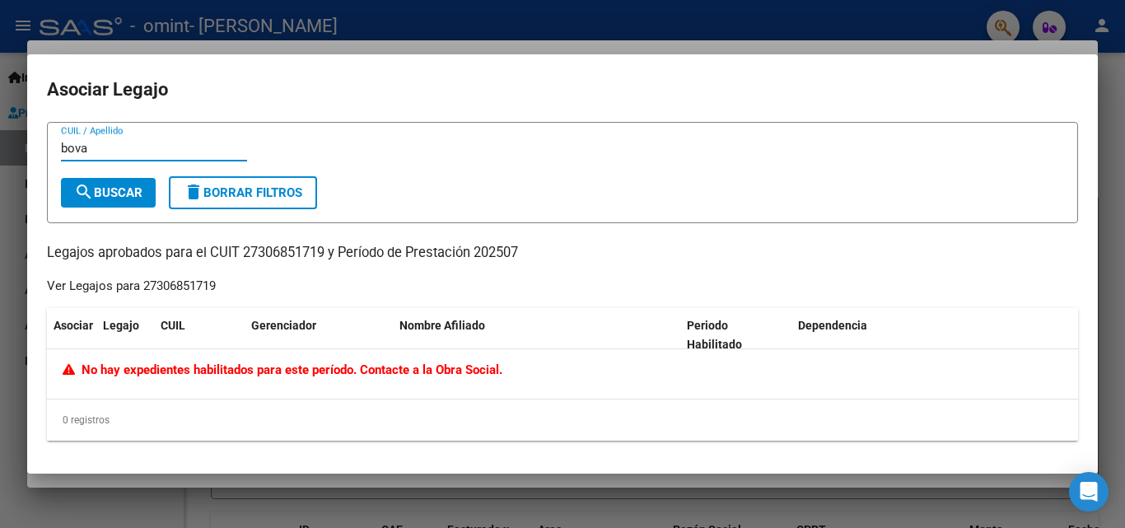
type input "bova"
click at [124, 189] on span "search Buscar" at bounding box center [108, 192] width 68 height 15
drag, startPoint x: 54, startPoint y: 151, endPoint x: 29, endPoint y: 155, distance: 25.9
click at [29, 155] on mat-dialog-content "[PERSON_NAME] CUIL / Apellido search Buscar delete Borrar Filtros Legajos aprob…" at bounding box center [562, 288] width 1071 height 333
type input "mendez"
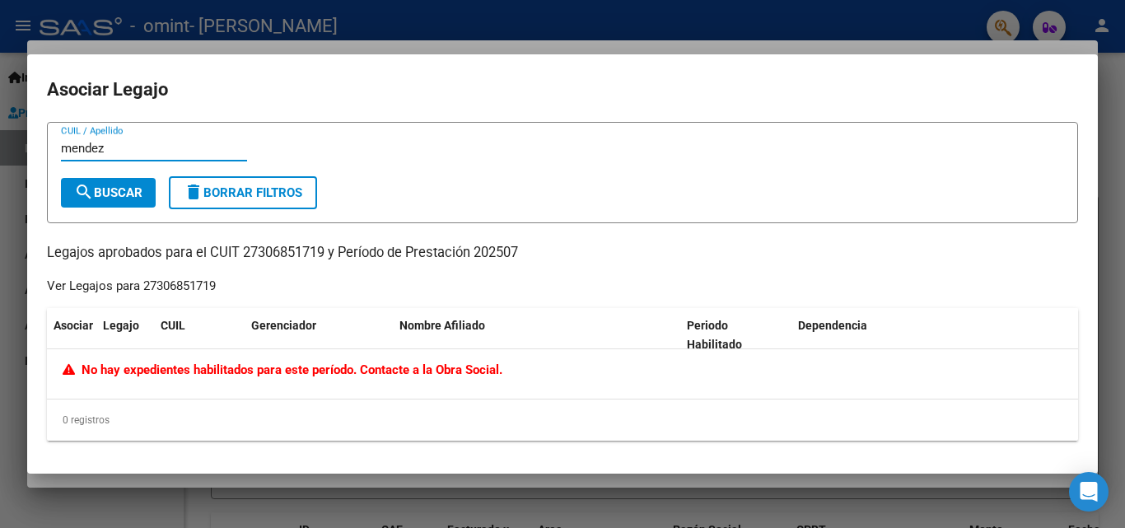
click at [121, 192] on span "search Buscar" at bounding box center [108, 192] width 68 height 15
drag, startPoint x: 111, startPoint y: 148, endPoint x: 48, endPoint y: 149, distance: 63.4
click at [48, 149] on form "[PERSON_NAME] CUIL / Apellido search Buscar delete Borrar Filtros" at bounding box center [563, 172] width 1032 height 101
click at [119, 190] on span "search Buscar" at bounding box center [108, 192] width 68 height 15
click at [129, 146] on input "jazmín" at bounding box center [154, 148] width 186 height 15
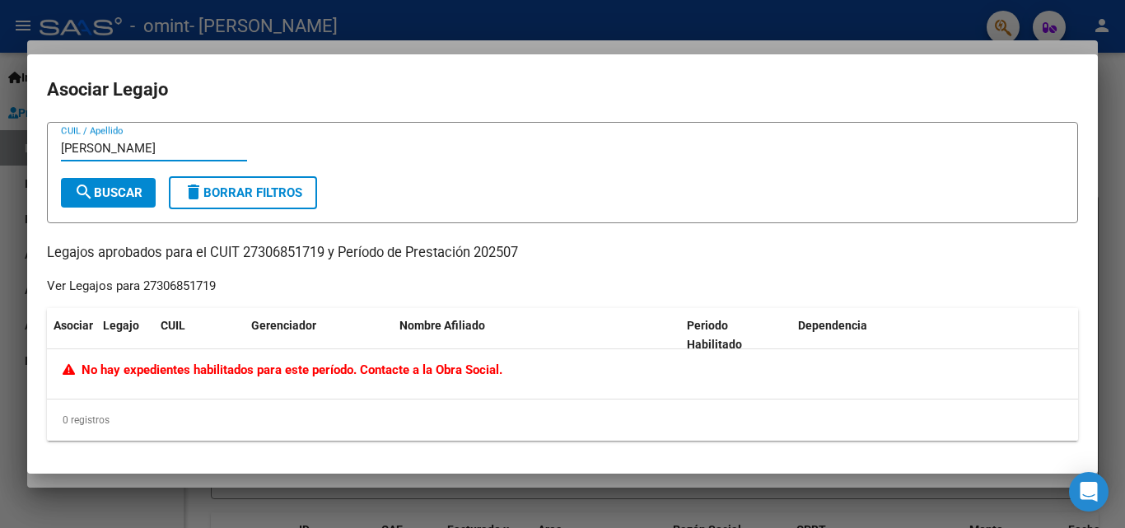
click at [102, 187] on span "search Buscar" at bounding box center [108, 192] width 68 height 15
click at [134, 147] on input "[PERSON_NAME]" at bounding box center [154, 148] width 186 height 15
type input "j"
click at [140, 187] on span "search Buscar" at bounding box center [108, 192] width 68 height 15
click at [118, 147] on input "BOVA" at bounding box center [154, 148] width 186 height 15
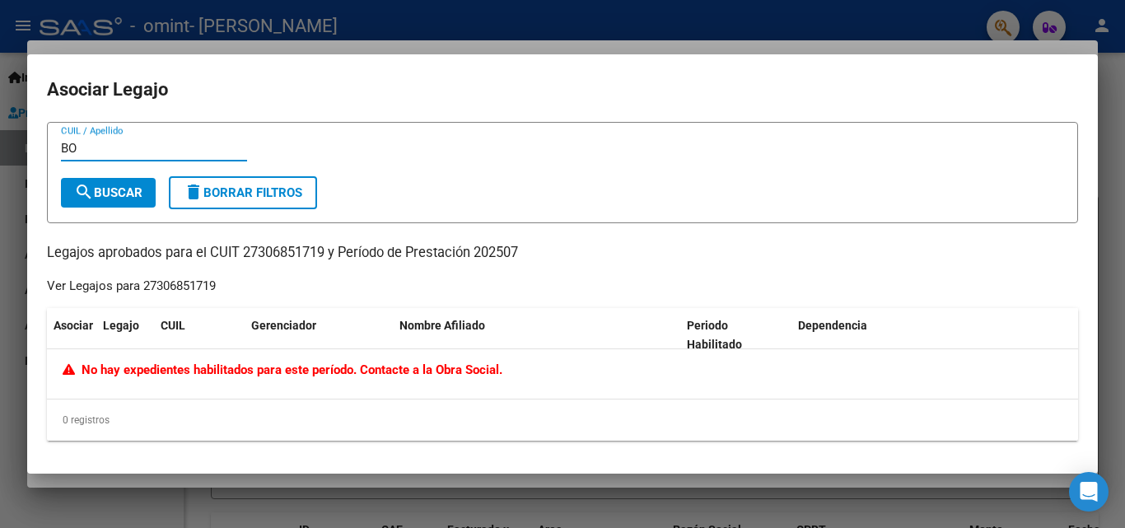
type input "B"
type input "j"
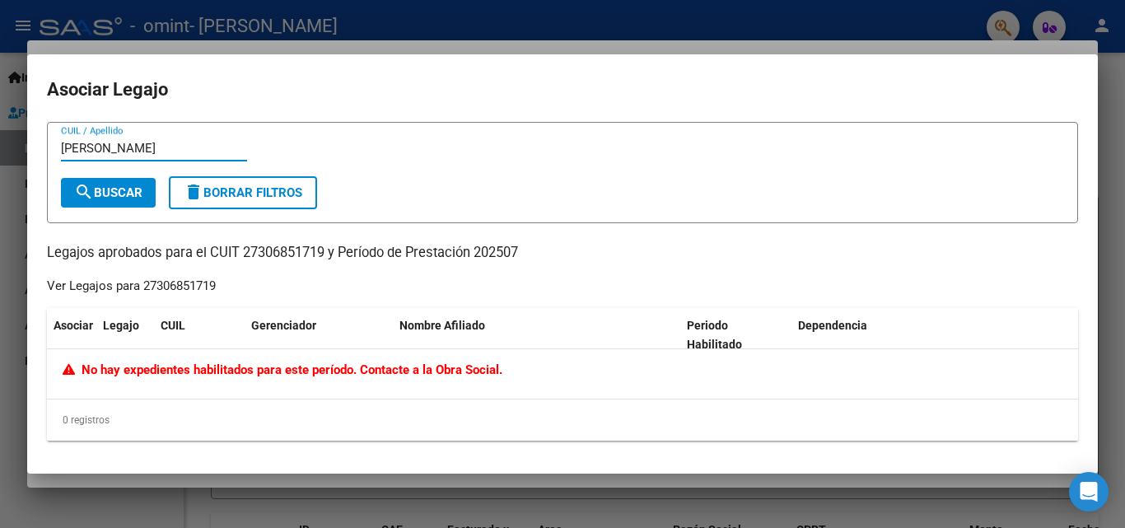
type input "[PERSON_NAME]"
click at [103, 197] on span "search Buscar" at bounding box center [108, 192] width 68 height 15
drag, startPoint x: 141, startPoint y: 147, endPoint x: 26, endPoint y: 157, distance: 115.8
click at [26, 157] on div "COMPROBANTE VER COMPROBANTE ESTADO: Recibida. En proceso de confirmacion/acepta…" at bounding box center [562, 264] width 1125 height 528
click at [885, 16] on div at bounding box center [562, 264] width 1125 height 528
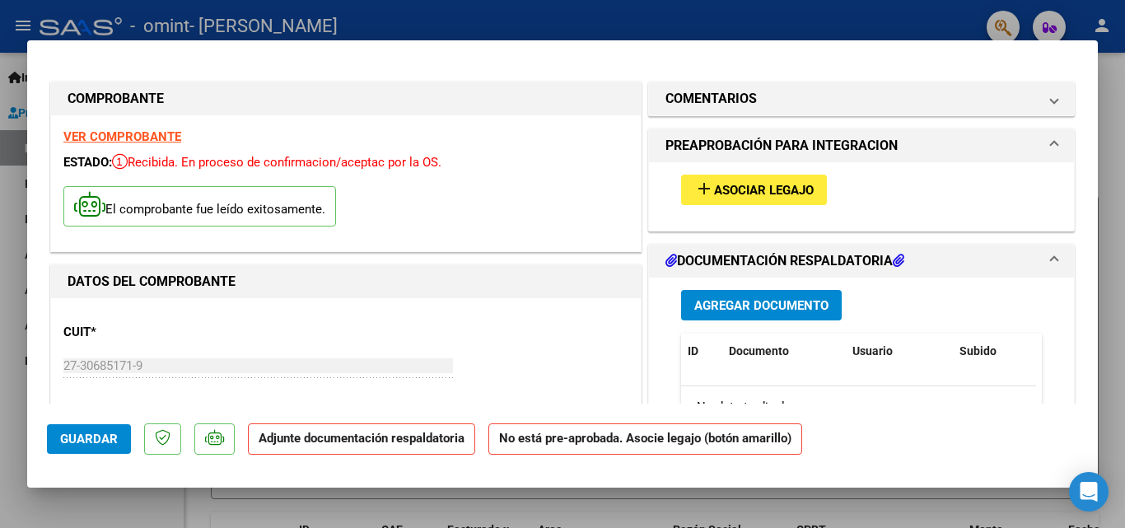
click at [726, 187] on span "Asociar Legajo" at bounding box center [764, 190] width 100 height 15
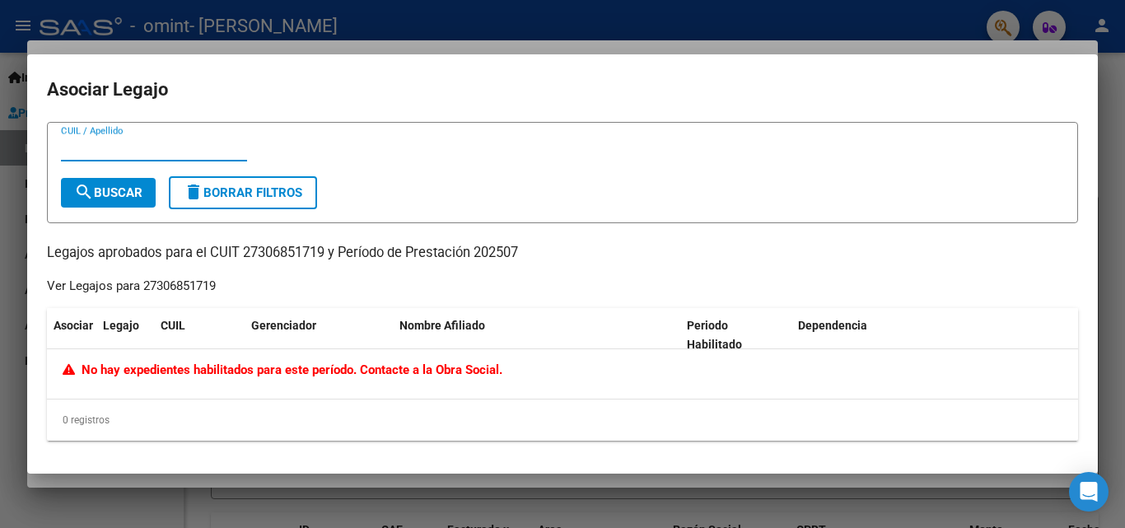
click at [179, 154] on input "CUIL / Apellido" at bounding box center [154, 148] width 186 height 15
type input "b"
type input "[PERSON_NAME]"
click at [119, 183] on button "search Buscar" at bounding box center [108, 193] width 95 height 30
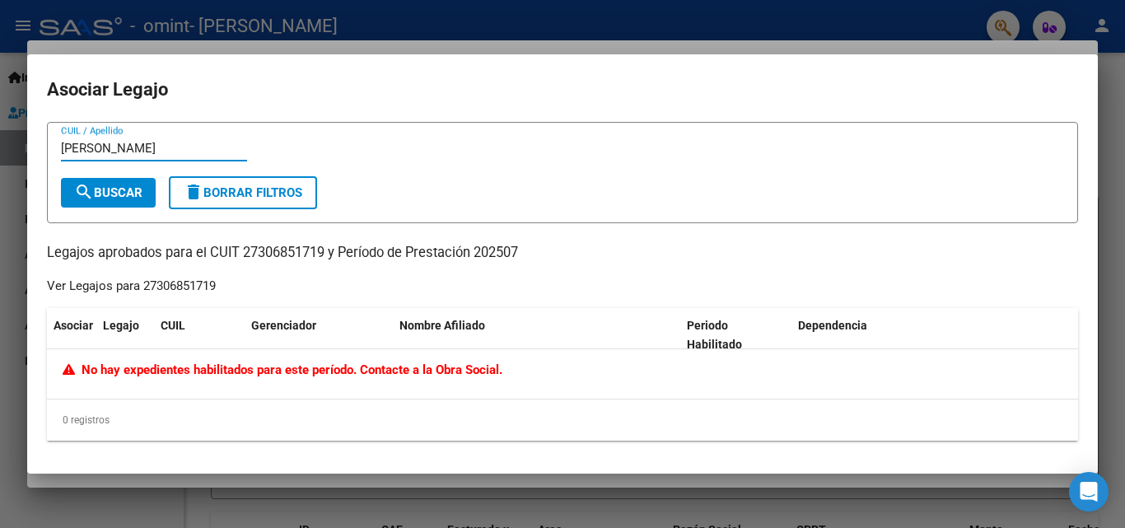
drag, startPoint x: 95, startPoint y: 150, endPoint x: 46, endPoint y: 155, distance: 48.9
click at [46, 155] on mat-dialog-content "[PERSON_NAME] CUIL / Apellido search Buscar delete Borrar Filtros Legajos aprob…" at bounding box center [562, 288] width 1071 height 333
click at [1116, 104] on div at bounding box center [562, 264] width 1125 height 528
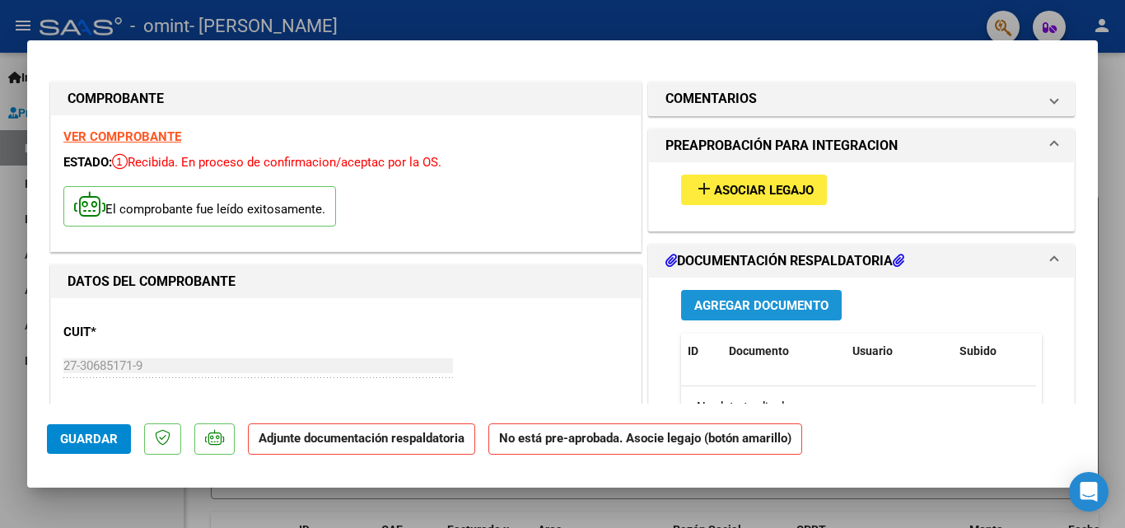
click at [716, 303] on span "Agregar Documento" at bounding box center [762, 305] width 134 height 15
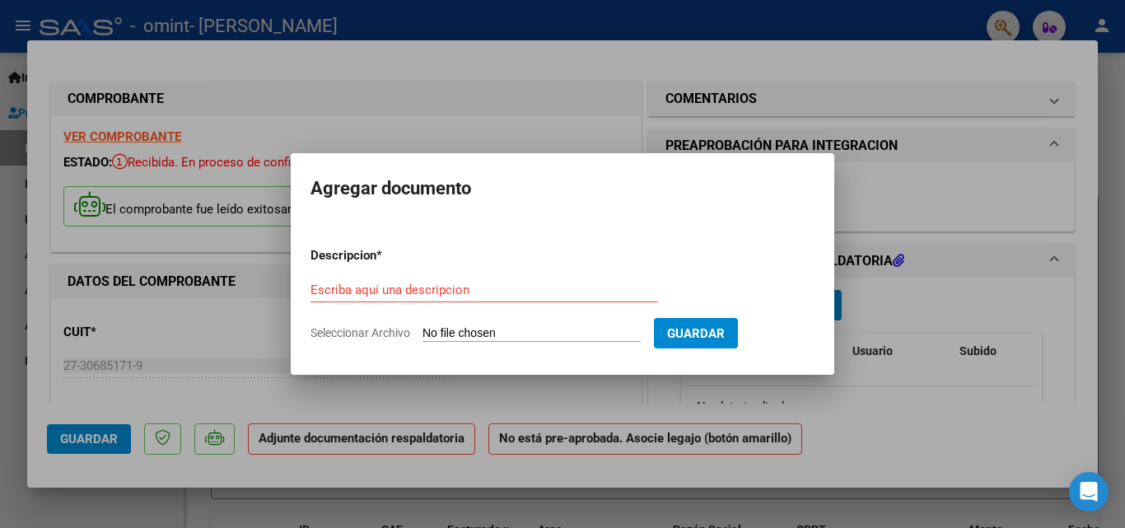
click at [439, 333] on input "Seleccionar Archivo" at bounding box center [532, 334] width 218 height 16
type input "C:\fakepath\[PERSON_NAME] - PLANILLA DE ASISTENCIA ([DATE]).pdf"
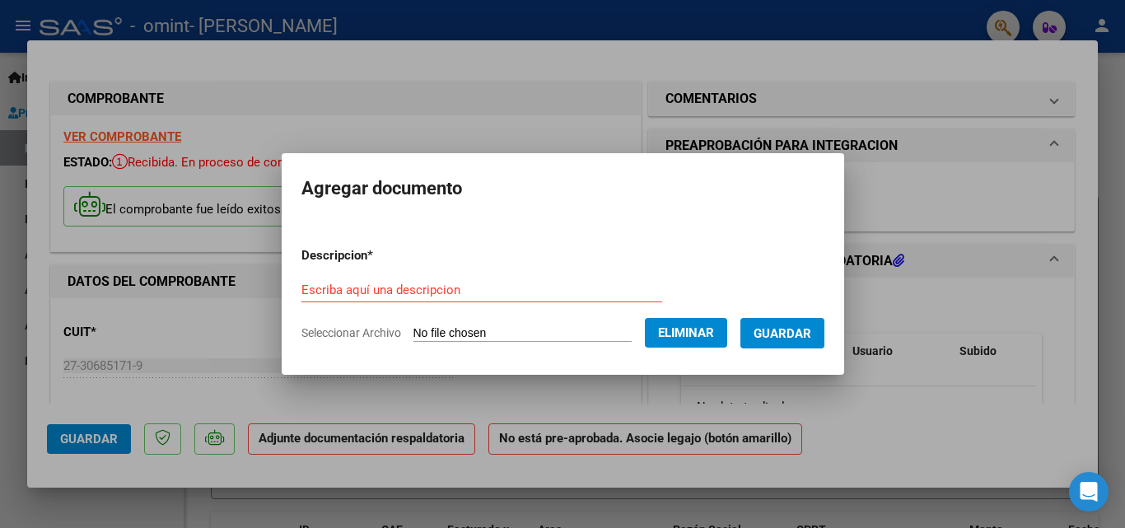
click at [512, 287] on input "Escriba aquí una descripcion" at bounding box center [482, 290] width 361 height 15
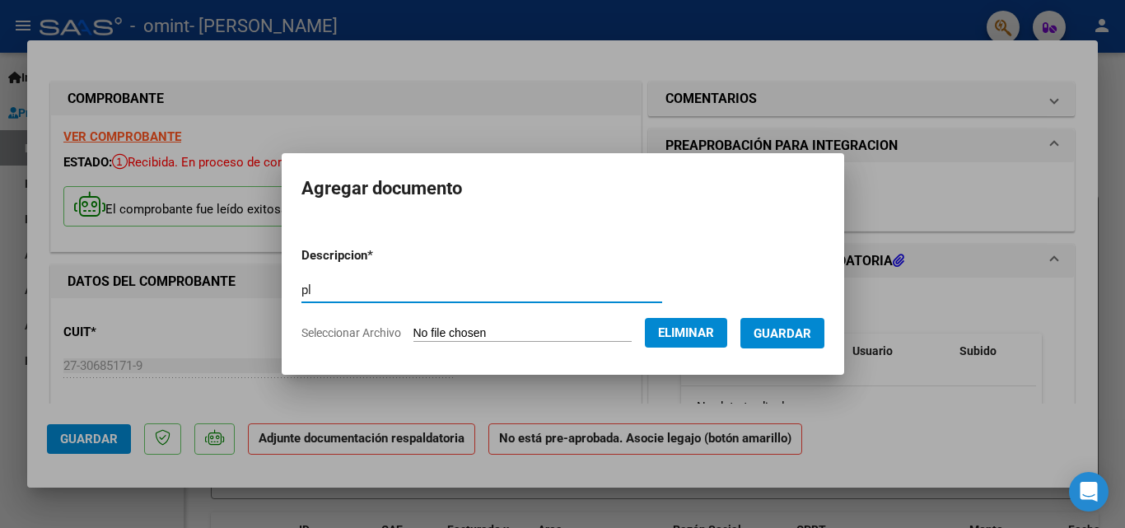
type input "p"
type input "PLANILLA DE ASISTENCIA"
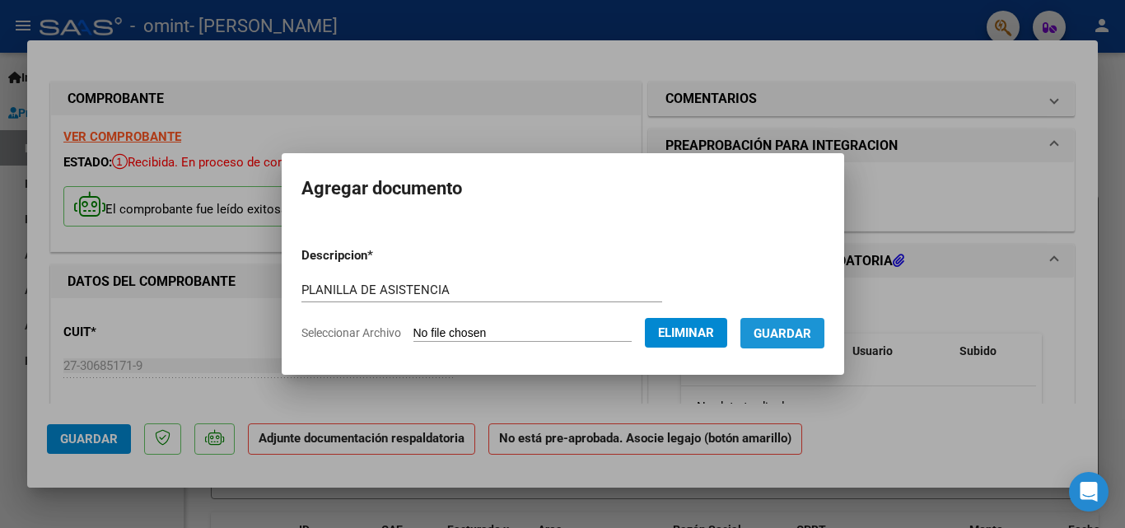
click at [812, 335] on span "Guardar" at bounding box center [783, 333] width 58 height 15
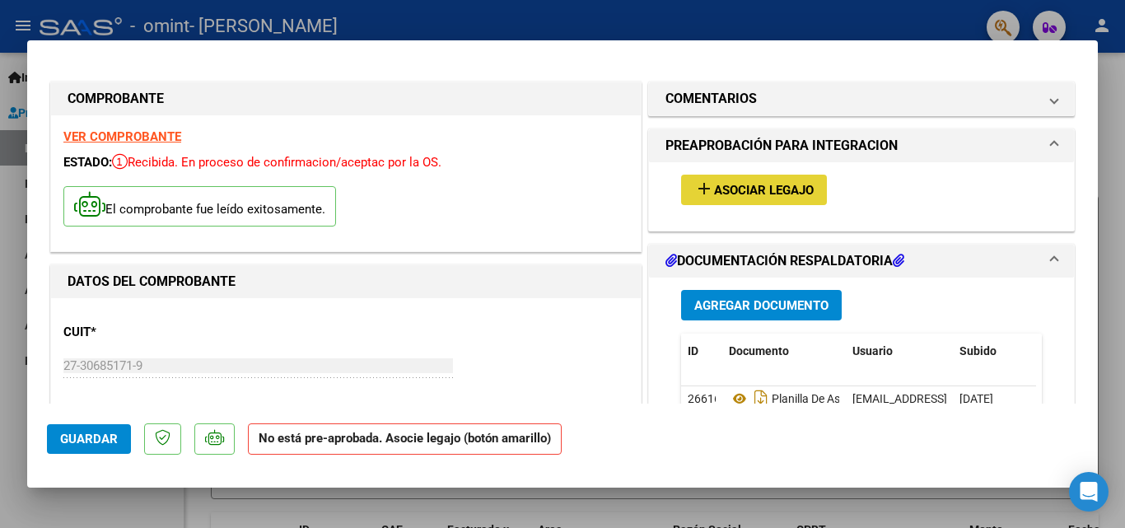
click at [751, 194] on span "Asociar Legajo" at bounding box center [764, 190] width 100 height 15
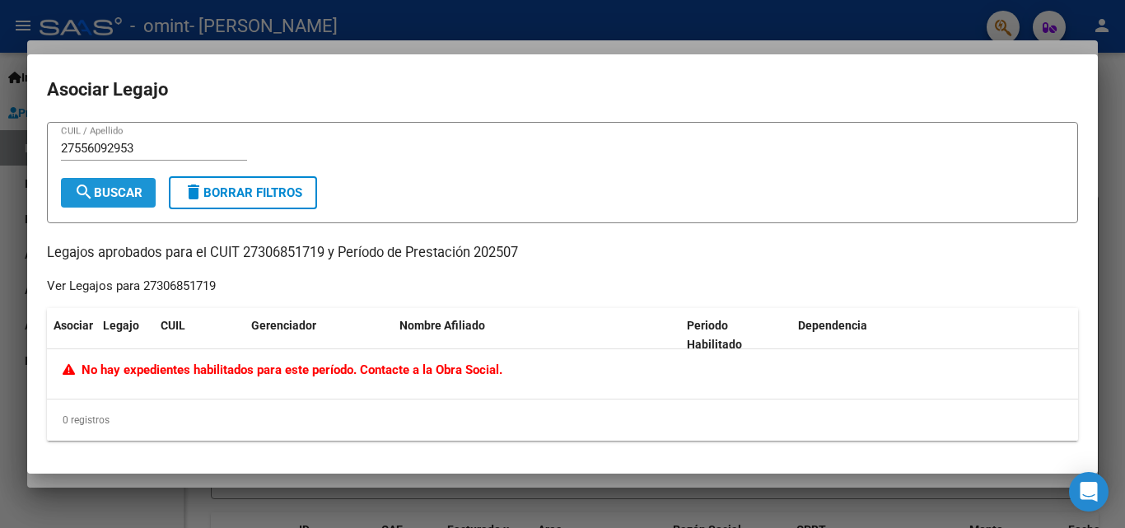
click at [125, 186] on span "search Buscar" at bounding box center [108, 192] width 68 height 15
click at [152, 146] on input "27556092953" at bounding box center [154, 148] width 186 height 15
type input "27556092953/[PERSON_NAME]"
click at [124, 190] on span "search Buscar" at bounding box center [108, 192] width 68 height 15
drag, startPoint x: 171, startPoint y: 147, endPoint x: 49, endPoint y: 149, distance: 122.0
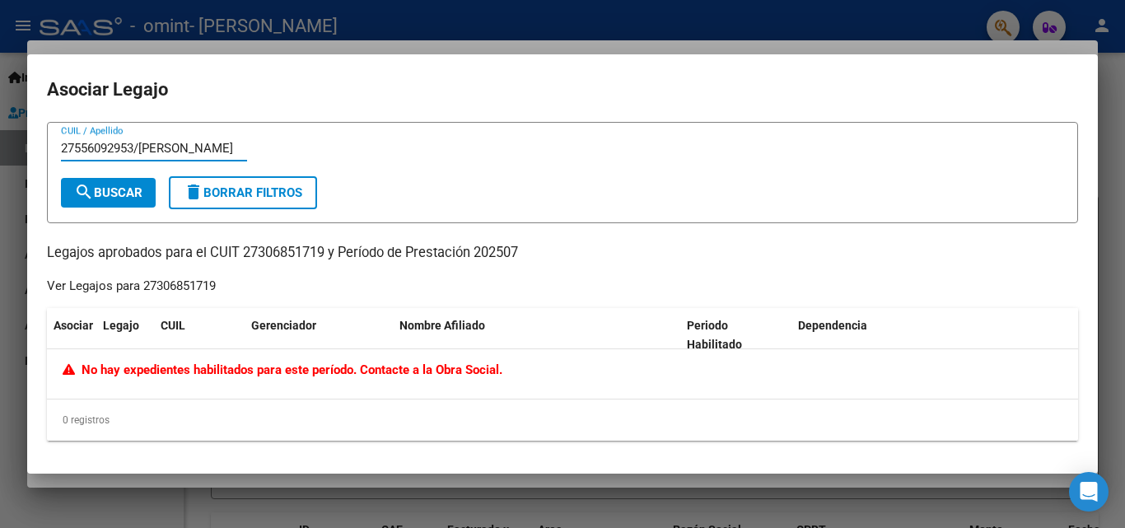
click at [49, 149] on form "27556092953/[PERSON_NAME] CUIL / Apellido search Buscar delete Borrar Filtros" at bounding box center [563, 172] width 1032 height 101
type input "27-38151366-7"
click at [110, 196] on span "search Buscar" at bounding box center [108, 192] width 68 height 15
click at [146, 146] on input "27-38151366-7" at bounding box center [154, 148] width 186 height 15
drag, startPoint x: 145, startPoint y: 146, endPoint x: 54, endPoint y: 148, distance: 91.5
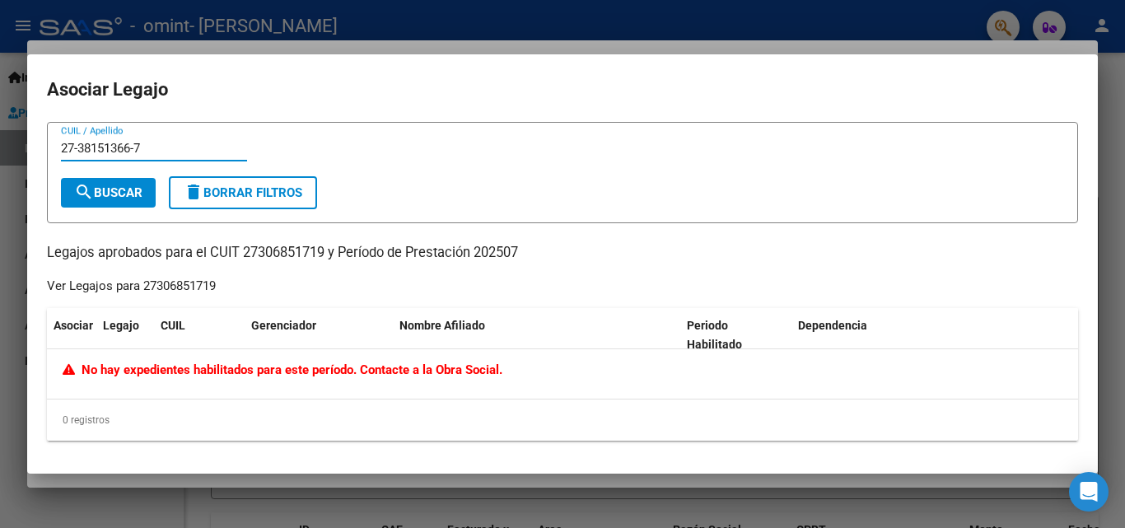
click at [54, 148] on form "27-38151366-7 CUIL / Apellido search Buscar delete Borrar Filtros" at bounding box center [563, 172] width 1032 height 101
type input "27-55609295-3/[PERSON_NAME]"
click at [101, 195] on span "search Buscar" at bounding box center [108, 192] width 68 height 15
drag, startPoint x: 179, startPoint y: 149, endPoint x: 41, endPoint y: 149, distance: 137.6
click at [41, 149] on mat-dialog-content "27-55609295-3/[PERSON_NAME] CUIL / Apellido search Buscar delete Borrar Filtros…" at bounding box center [562, 288] width 1071 height 333
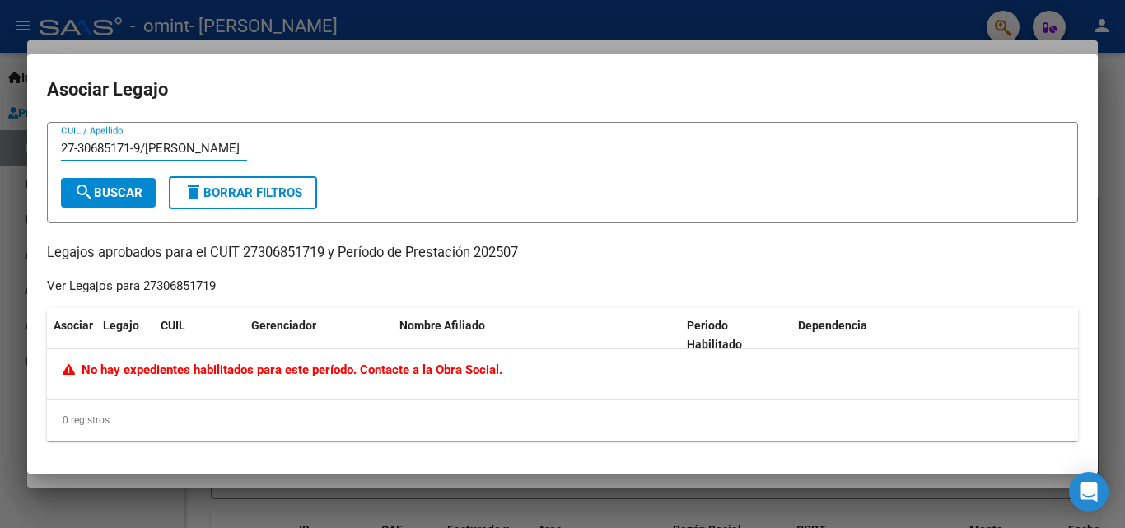
click at [88, 189] on mat-icon "search" at bounding box center [84, 192] width 20 height 20
click at [195, 142] on input "27-30685171-9/[PERSON_NAME]" at bounding box center [154, 148] width 186 height 15
click at [125, 196] on span "search Buscar" at bounding box center [108, 192] width 68 height 15
click at [119, 200] on button "search Buscar" at bounding box center [108, 193] width 95 height 30
click at [79, 144] on input "27-30685171-9" at bounding box center [154, 148] width 186 height 15
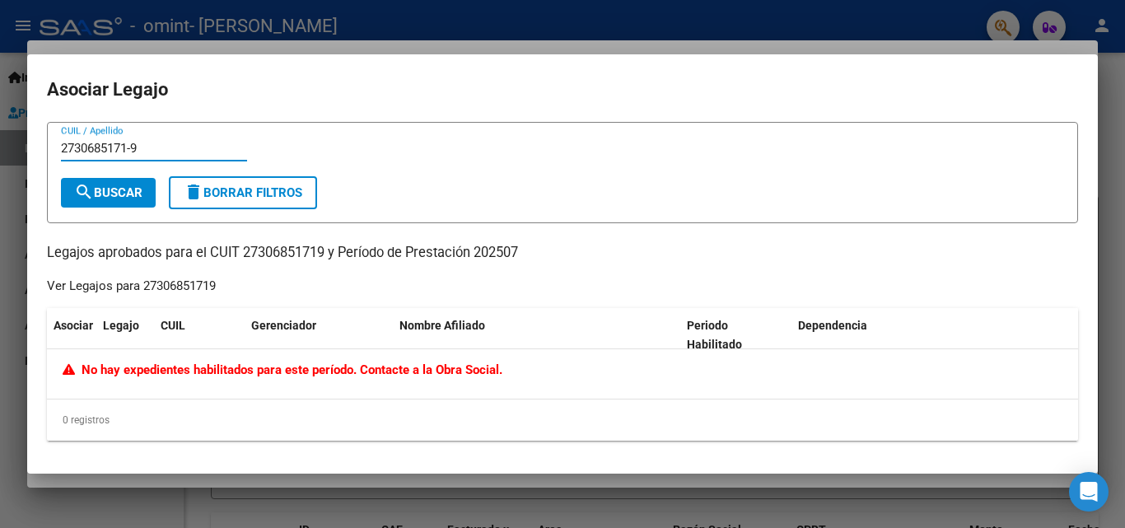
click at [137, 148] on input "2730685171-9" at bounding box center [154, 148] width 186 height 15
type input "27306851719"
click at [119, 191] on span "search Buscar" at bounding box center [108, 192] width 68 height 15
drag, startPoint x: 139, startPoint y: 147, endPoint x: 40, endPoint y: 147, distance: 99.7
click at [40, 147] on mat-dialog-content "27306851719 CUIL / Apellido search Buscar delete Borrar Filtros Legajos aprobad…" at bounding box center [562, 288] width 1071 height 333
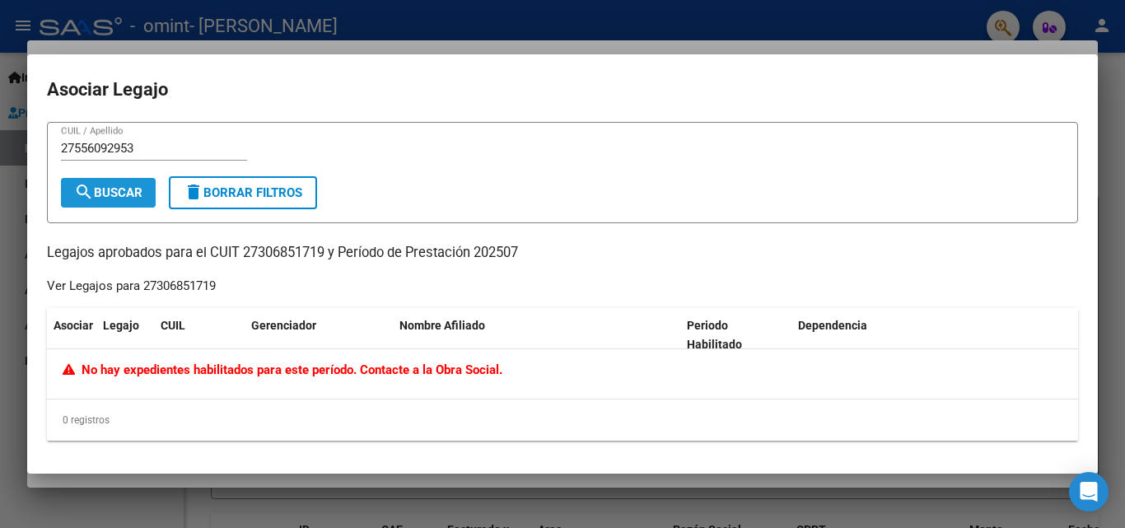
click at [104, 194] on span "search Buscar" at bounding box center [108, 192] width 68 height 15
click at [142, 149] on input "27556092953" at bounding box center [154, 148] width 186 height 15
click at [125, 187] on span "search Buscar" at bounding box center [108, 192] width 68 height 15
click at [76, 148] on input "27556092953/[PERSON_NAME]" at bounding box center [154, 148] width 186 height 15
click at [133, 149] on input "27-556092953/[PERSON_NAME]" at bounding box center [154, 148] width 186 height 15
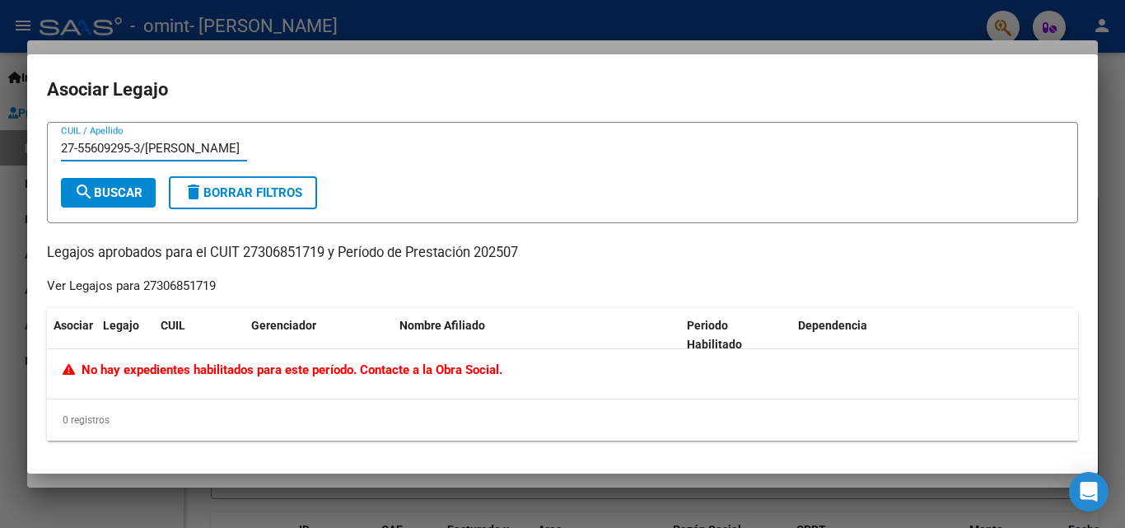
click at [147, 145] on input "27-55609295-3/[PERSON_NAME]" at bounding box center [154, 148] width 186 height 15
click at [183, 147] on input "27-38151366-7/[PERSON_NAME]" at bounding box center [154, 148] width 186 height 15
click at [120, 195] on span "search Buscar" at bounding box center [108, 192] width 68 height 15
click at [178, 145] on input "27-38151366-7/[PERSON_NAME]" at bounding box center [154, 148] width 186 height 15
click at [81, 148] on input "27-38151366-7/[PERSON_NAME]" at bounding box center [154, 148] width 186 height 15
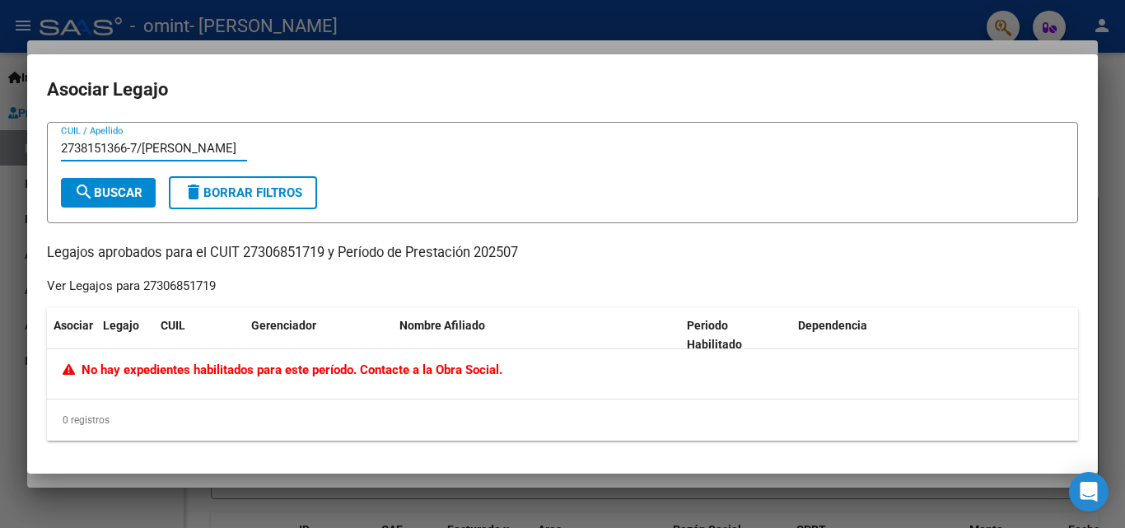
click at [136, 145] on input "2738151366-7/[PERSON_NAME]" at bounding box center [154, 148] width 186 height 15
click at [126, 192] on span "search Buscar" at bounding box center [108, 192] width 68 height 15
click at [171, 144] on input "27381513667/[PERSON_NAME]" at bounding box center [154, 148] width 186 height 15
click at [129, 147] on input "27381513667" at bounding box center [154, 148] width 186 height 15
click at [77, 149] on input "2738151366-7" at bounding box center [154, 148] width 186 height 15
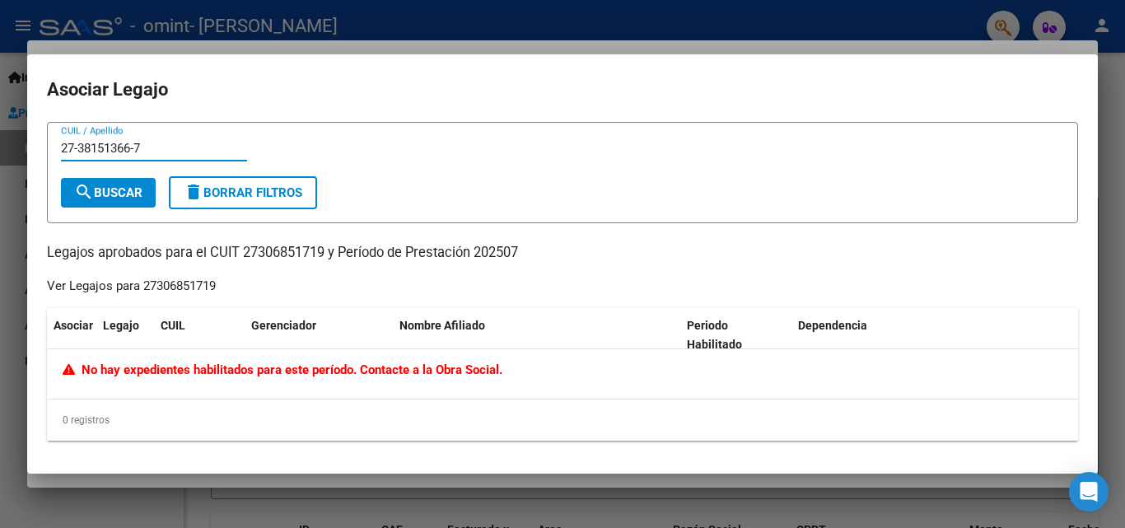
type input "27-38151366-7"
click at [113, 191] on span "search Buscar" at bounding box center [108, 192] width 68 height 15
click at [1113, 313] on div at bounding box center [562, 264] width 1125 height 528
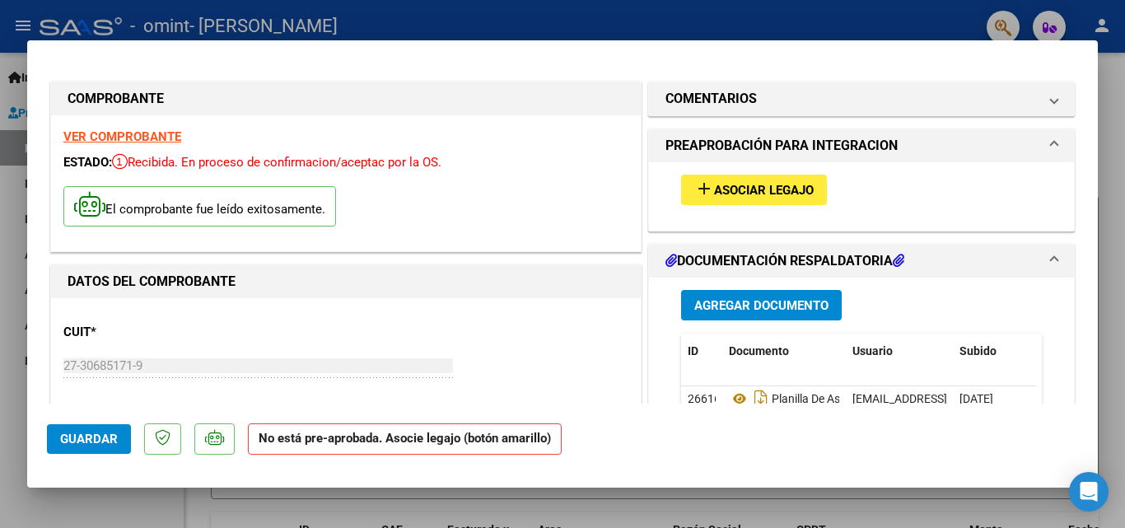
click at [1109, 261] on div at bounding box center [562, 264] width 1125 height 528
type input "$ 0,00"
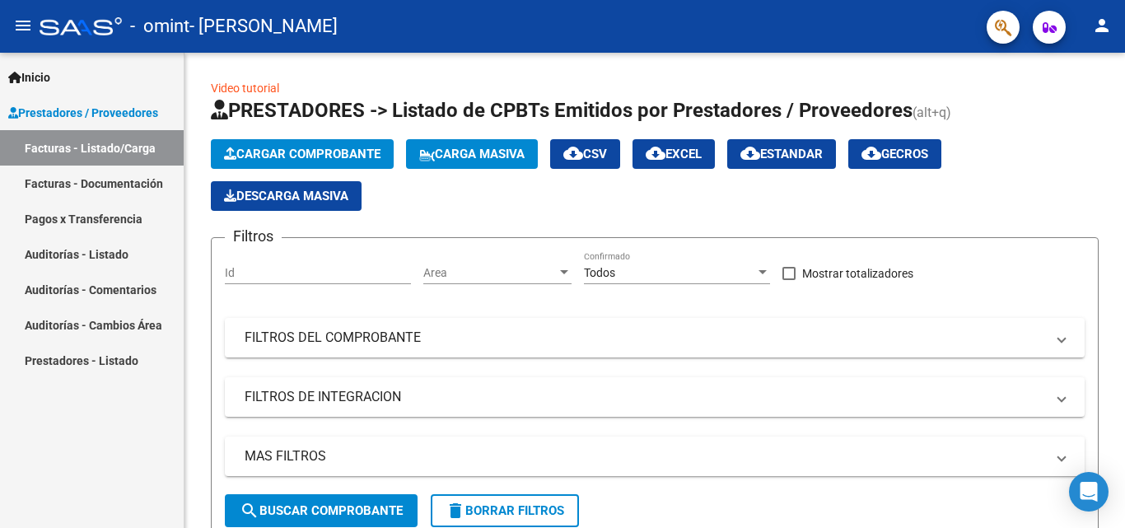
click at [88, 356] on link "Prestadores - Listado" at bounding box center [92, 360] width 184 height 35
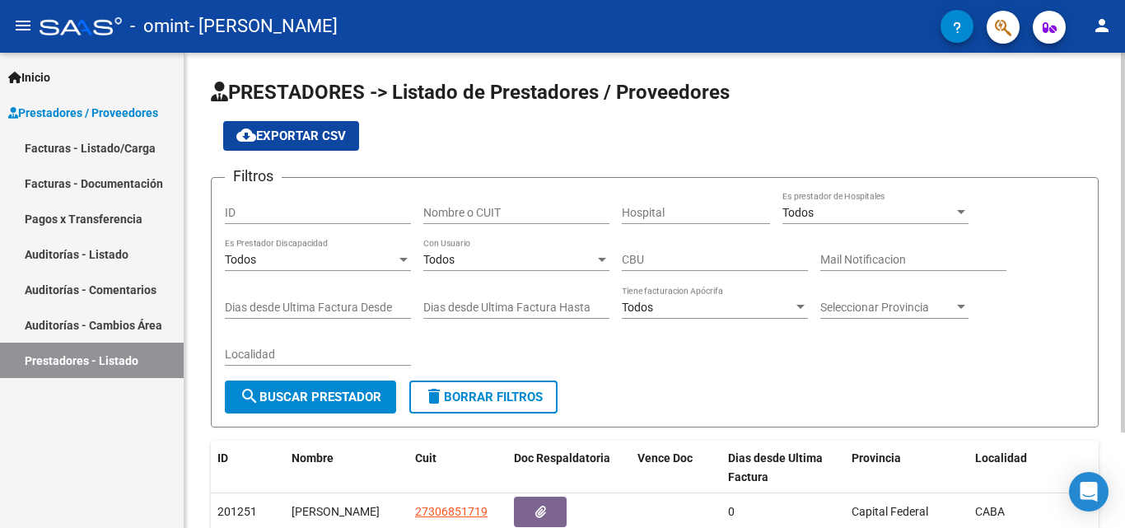
click at [1125, 86] on div at bounding box center [1123, 243] width 4 height 380
click at [1102, 34] on mat-icon "person" at bounding box center [1103, 26] width 20 height 20
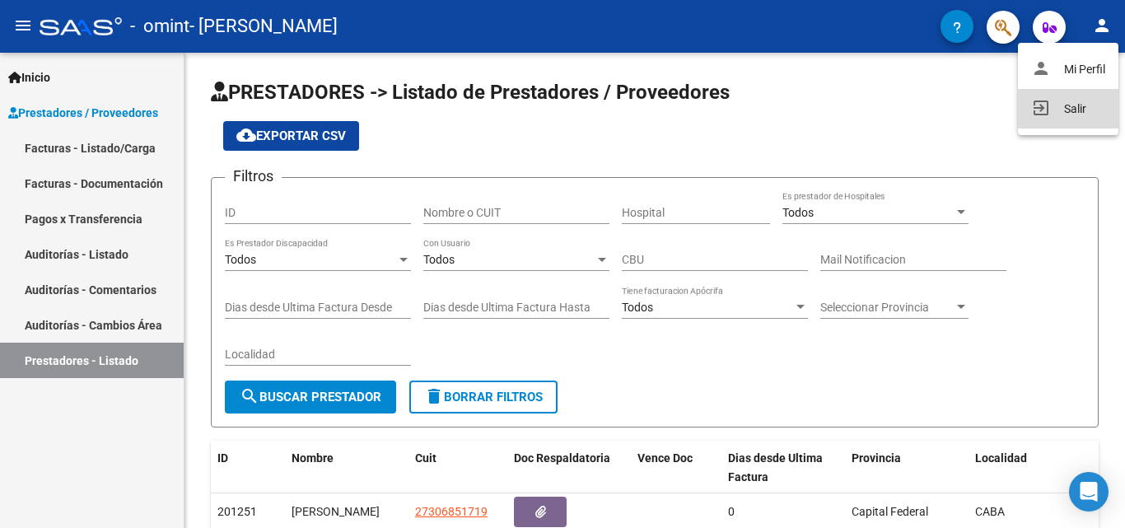
click at [1066, 106] on button "exit_to_app Salir" at bounding box center [1068, 109] width 101 height 40
